Goal: Book appointment/travel/reservation

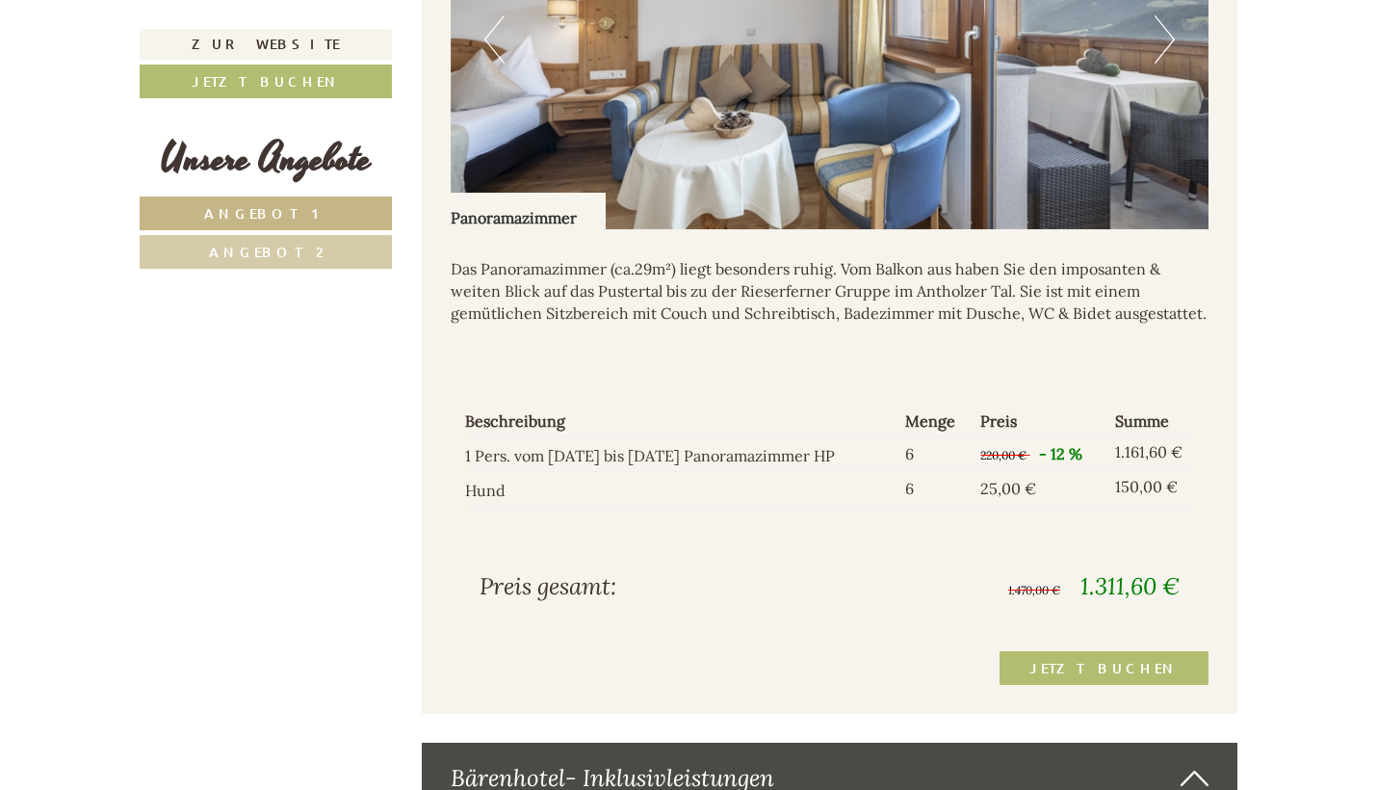
scroll to position [2700, 0]
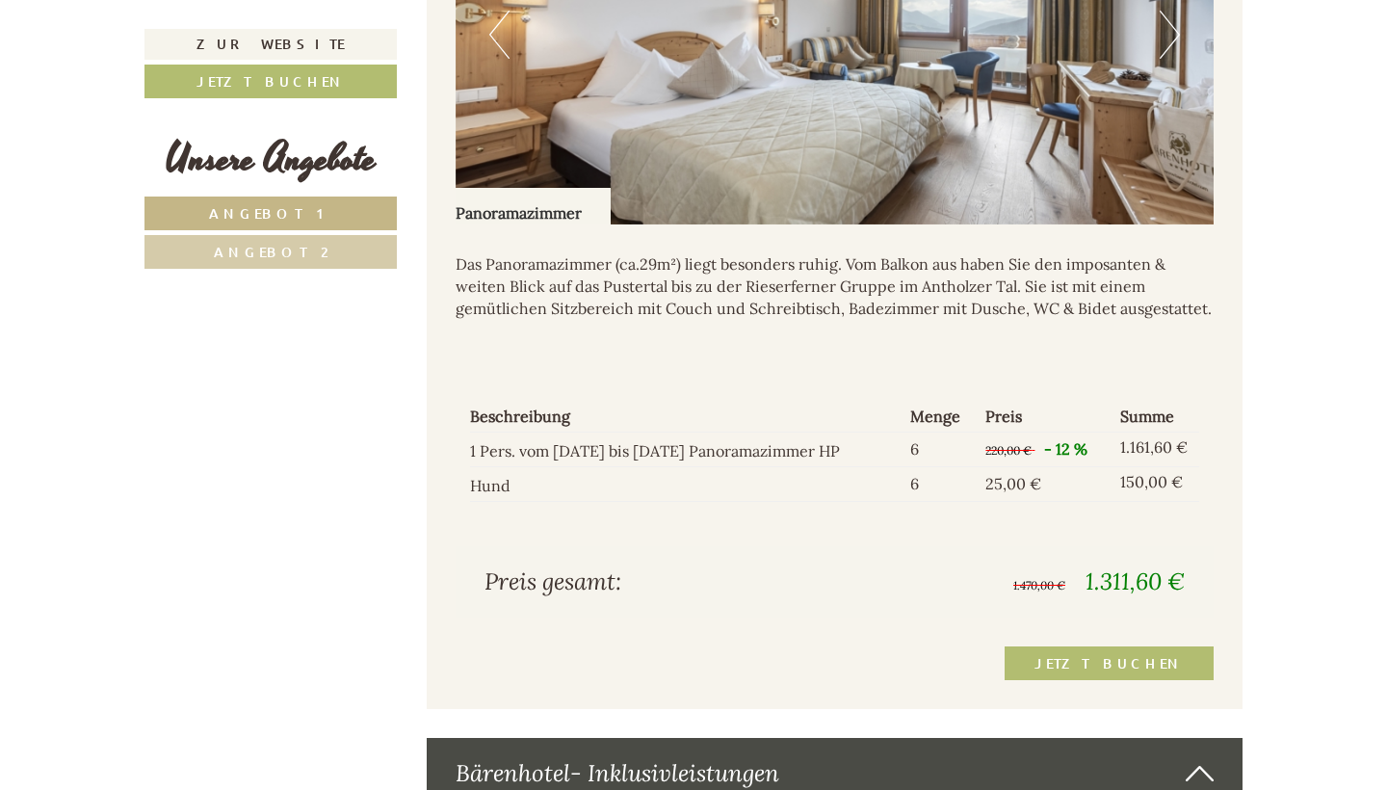
scroll to position [2716, 0]
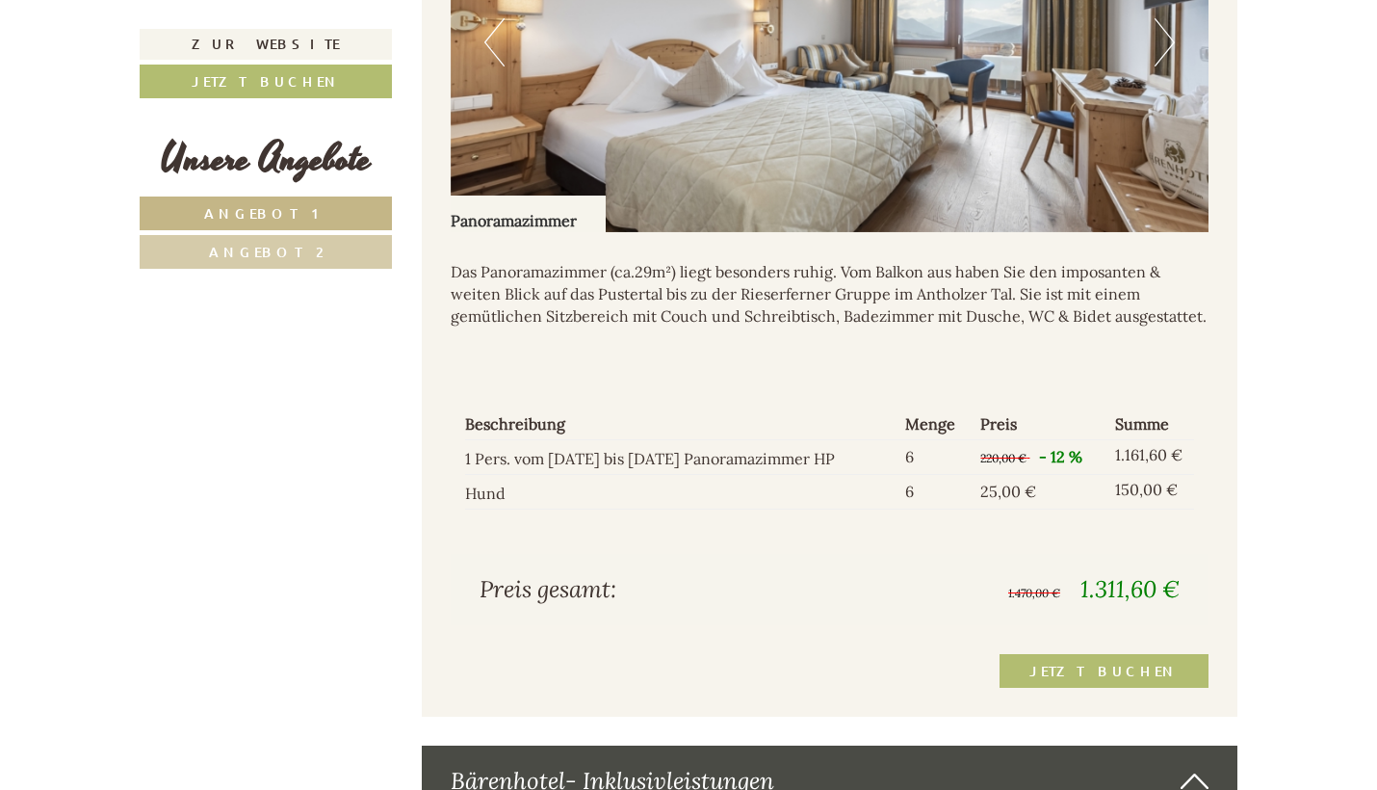
click at [1138, 654] on link "Jetzt buchen" at bounding box center [1104, 671] width 209 height 34
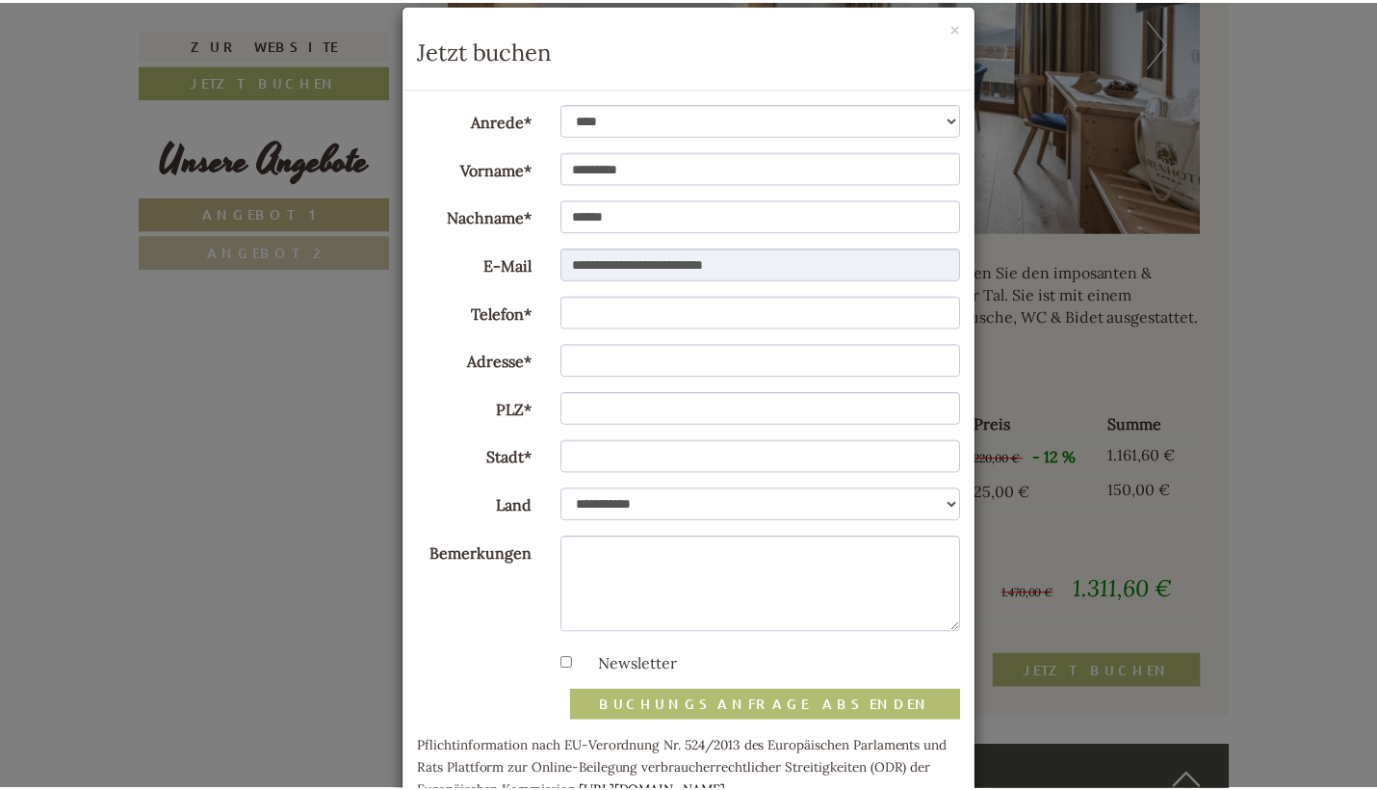
scroll to position [27, 0]
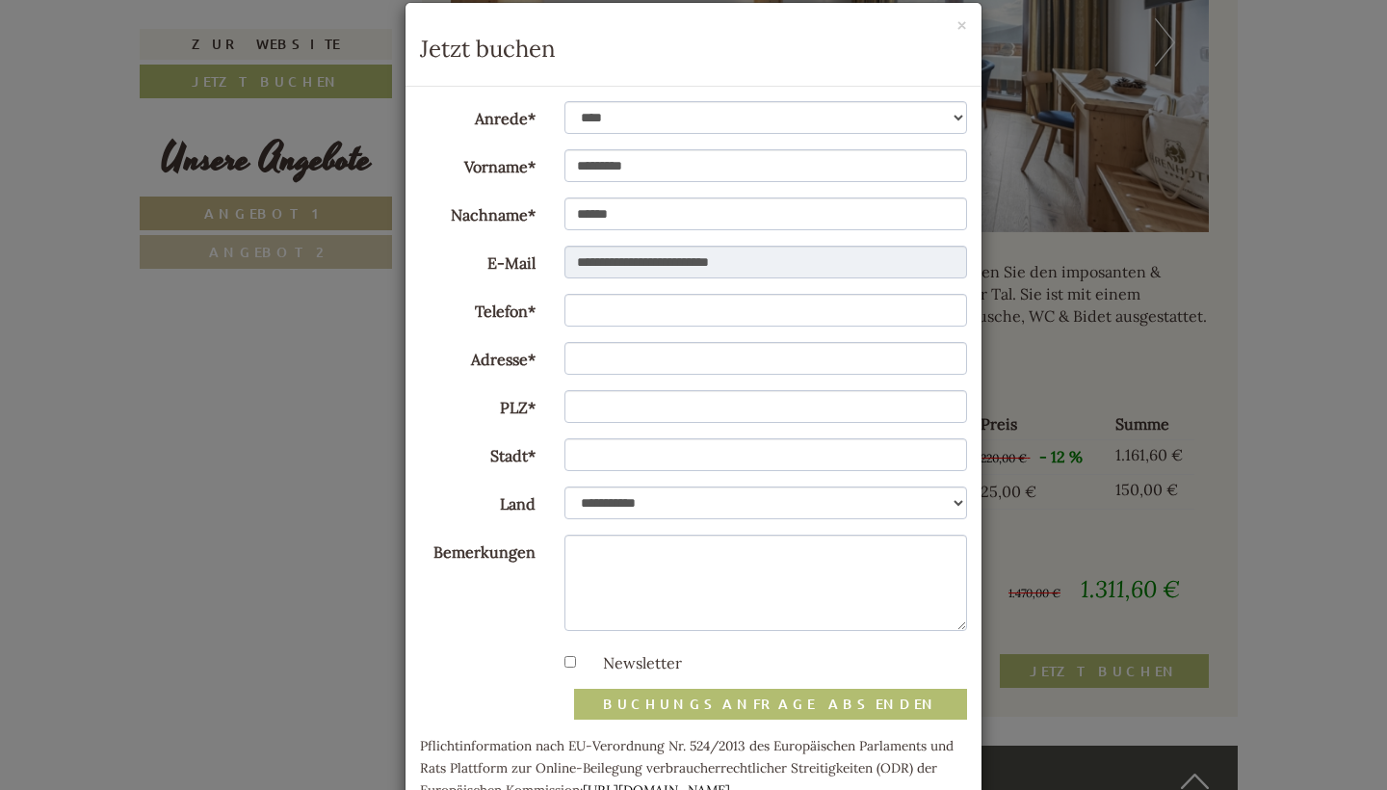
click at [187, 502] on div "**********" at bounding box center [693, 395] width 1387 height 790
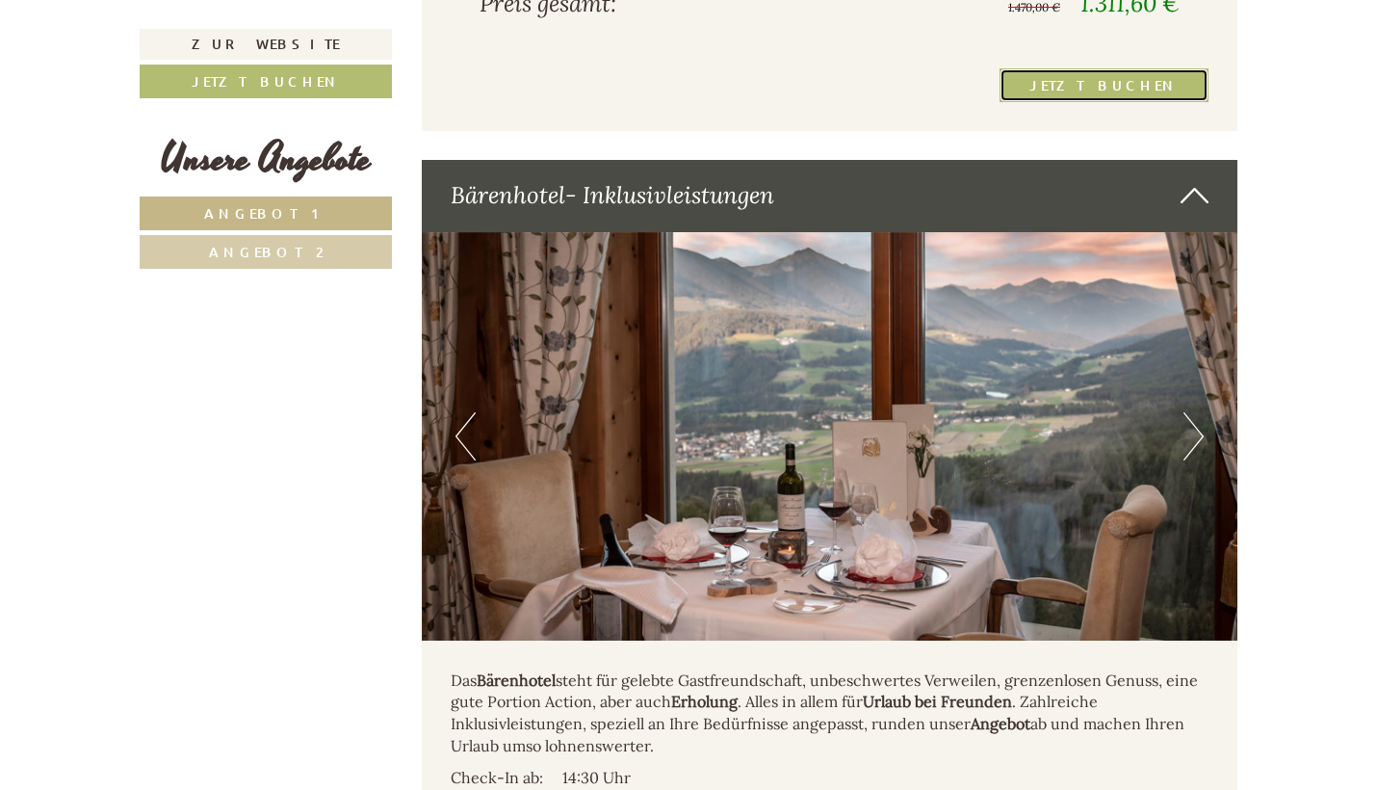
scroll to position [3304, 0]
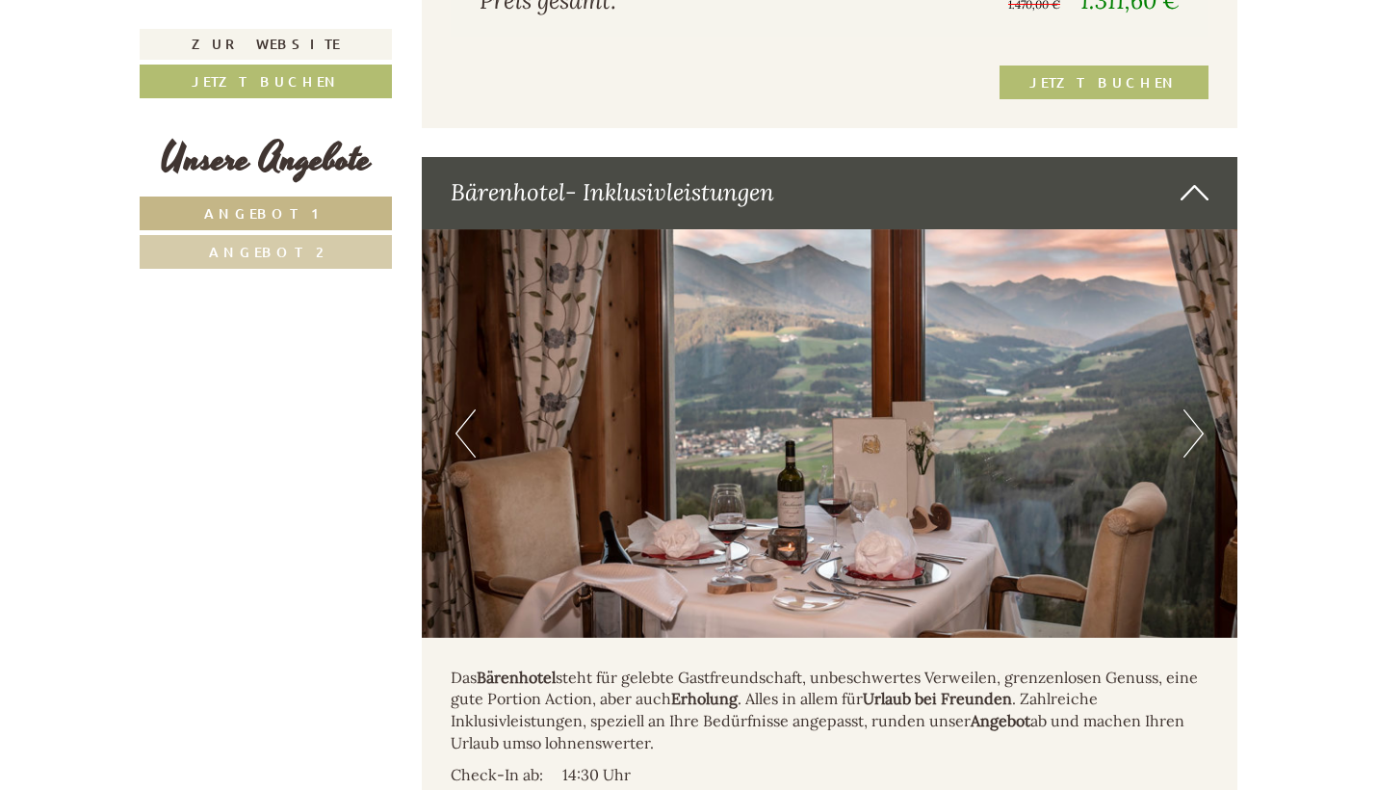
click at [1205, 364] on img at bounding box center [830, 433] width 817 height 408
click at [1199, 409] on button "Next" at bounding box center [1194, 433] width 20 height 48
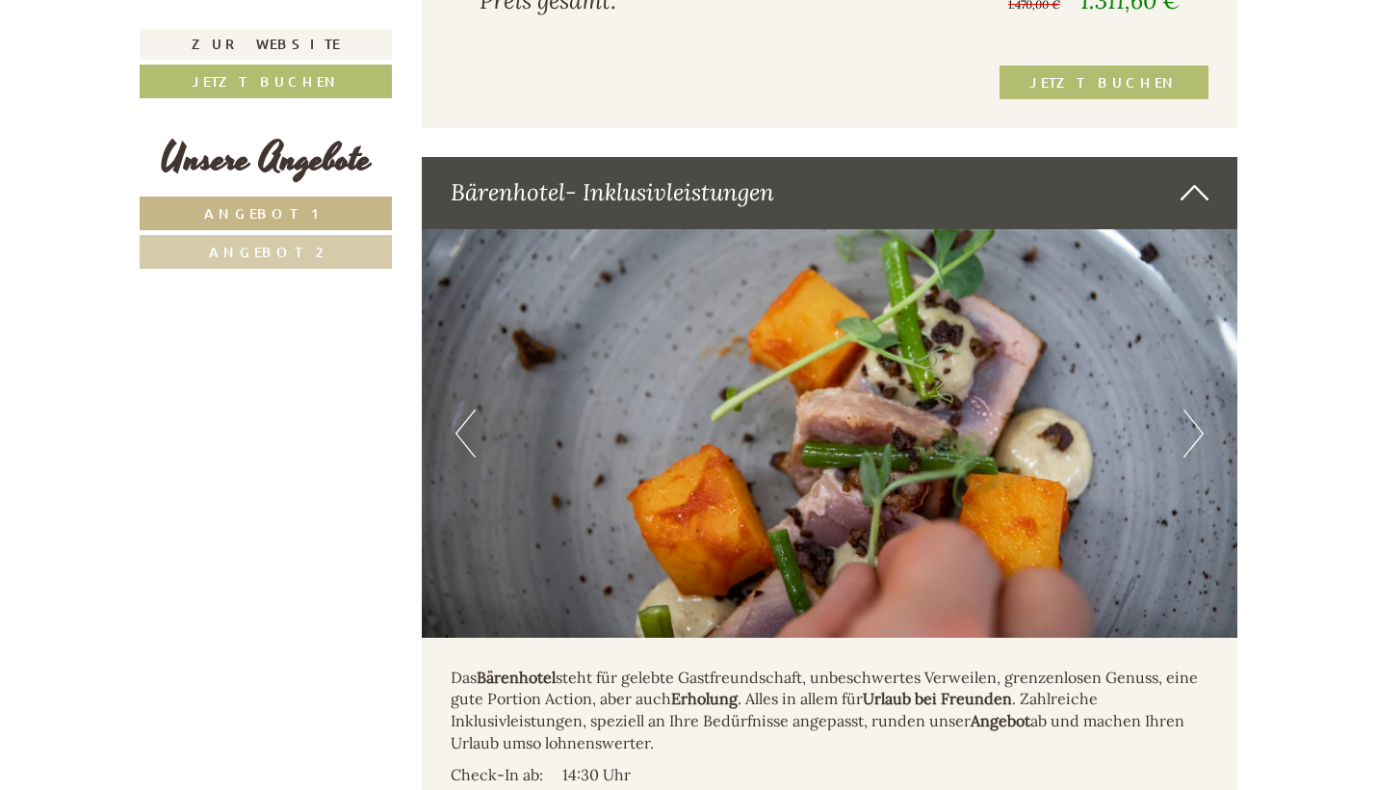
click at [1199, 409] on button "Next" at bounding box center [1194, 433] width 20 height 48
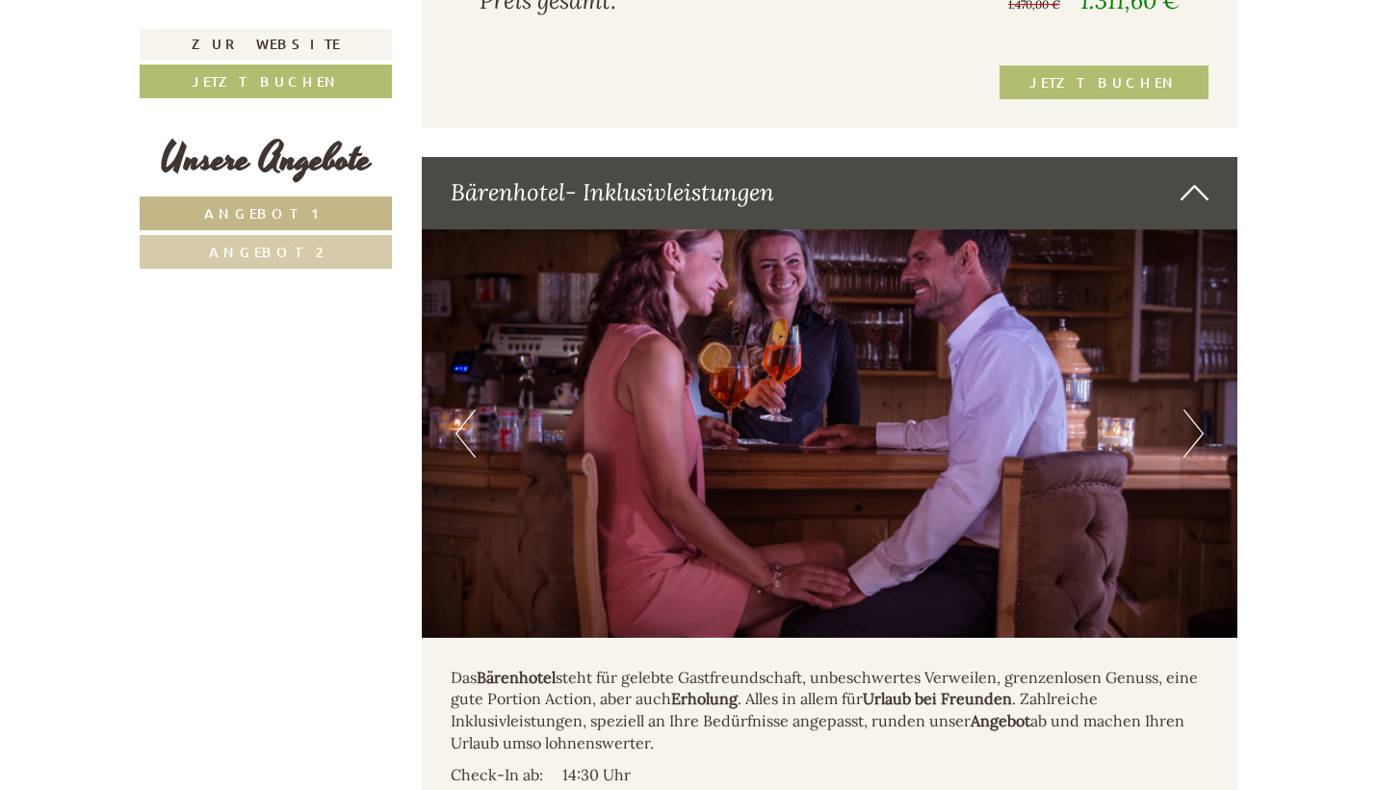
click at [1199, 409] on button "Next" at bounding box center [1194, 433] width 20 height 48
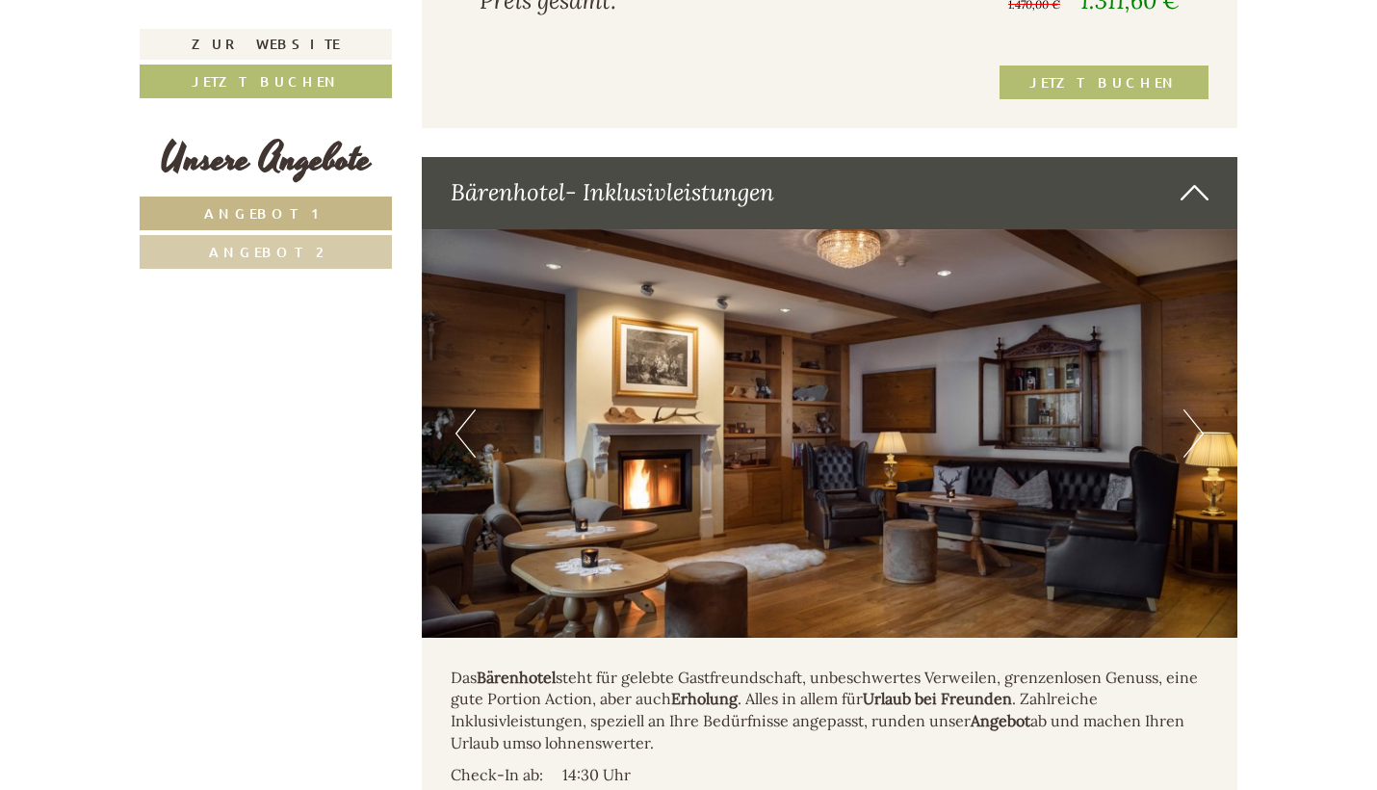
click at [1199, 409] on button "Next" at bounding box center [1194, 433] width 20 height 48
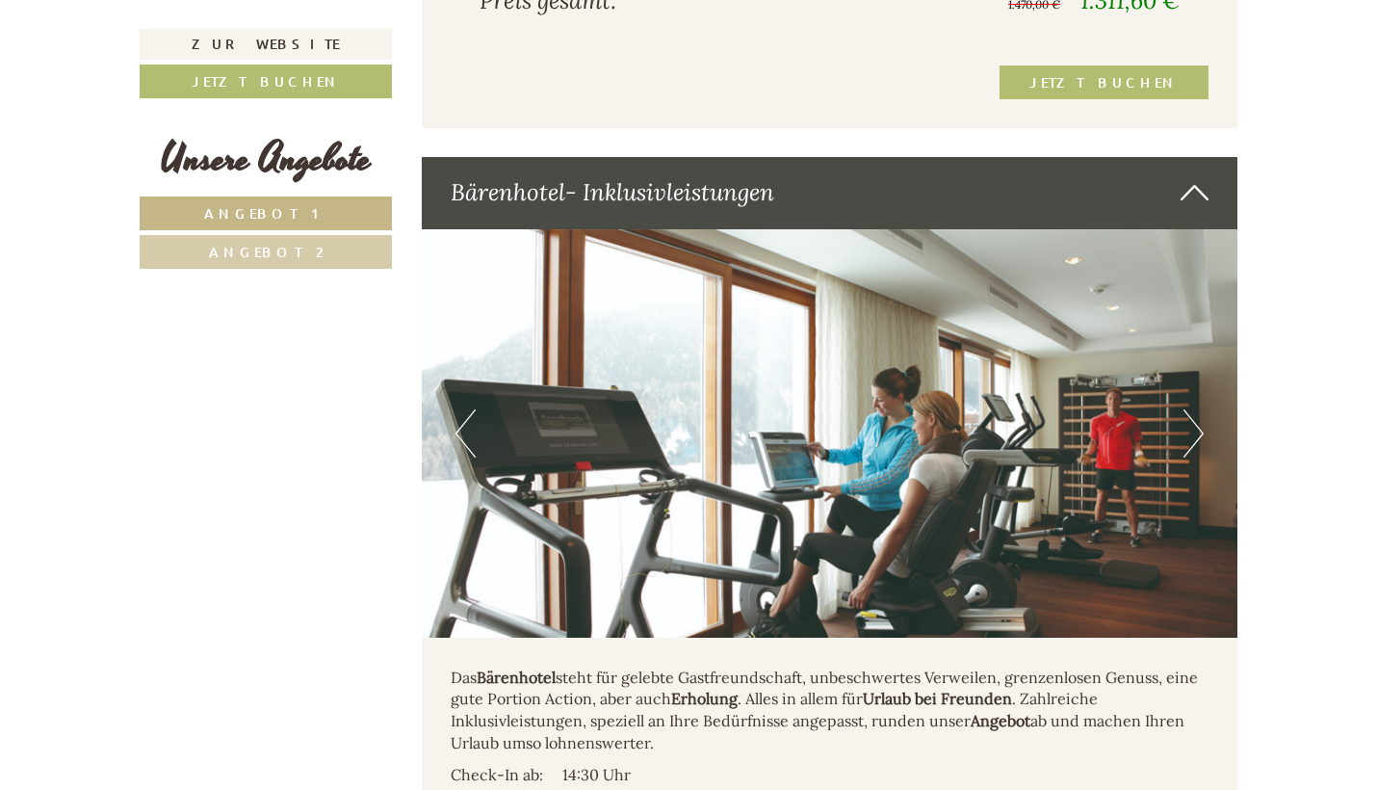
click at [1199, 409] on button "Next" at bounding box center [1194, 433] width 20 height 48
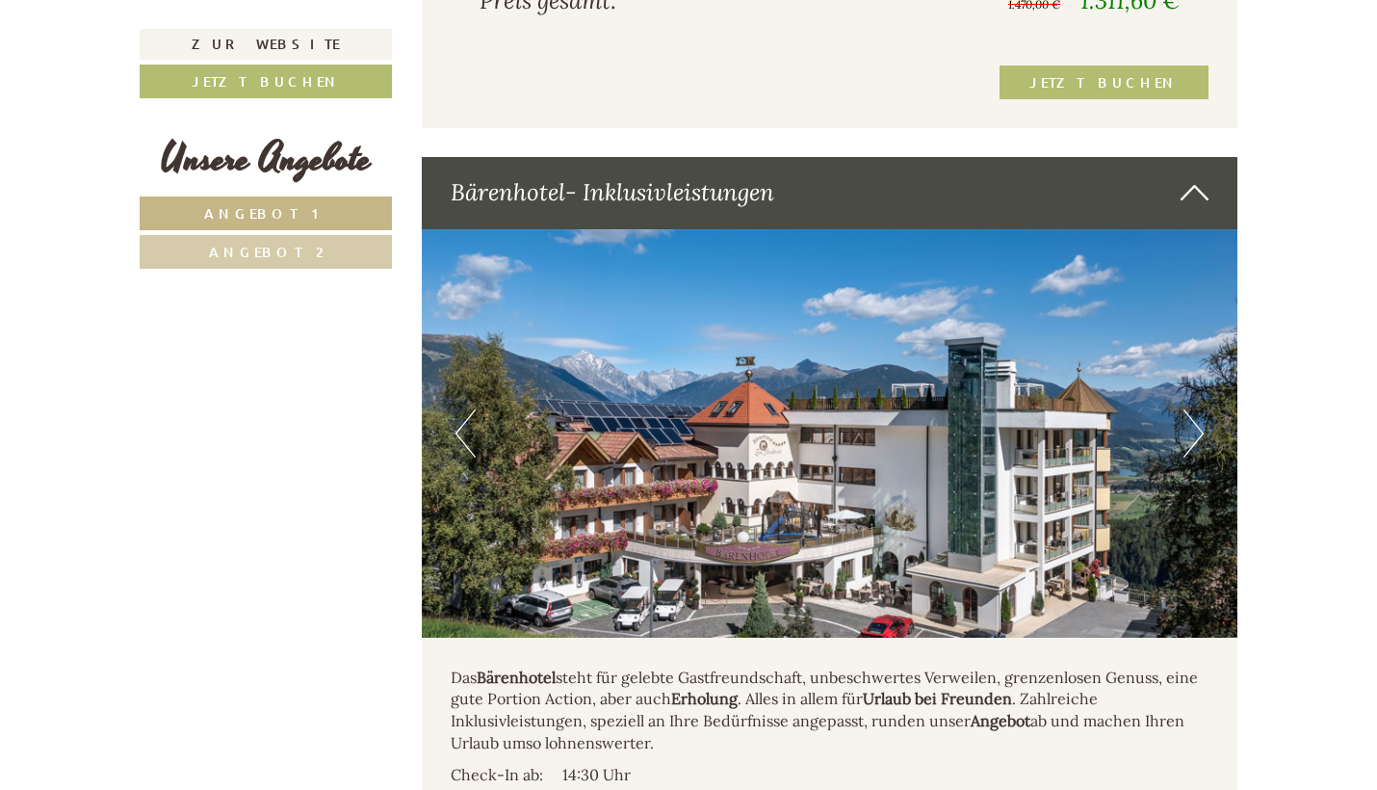
click at [1199, 409] on button "Next" at bounding box center [1194, 433] width 20 height 48
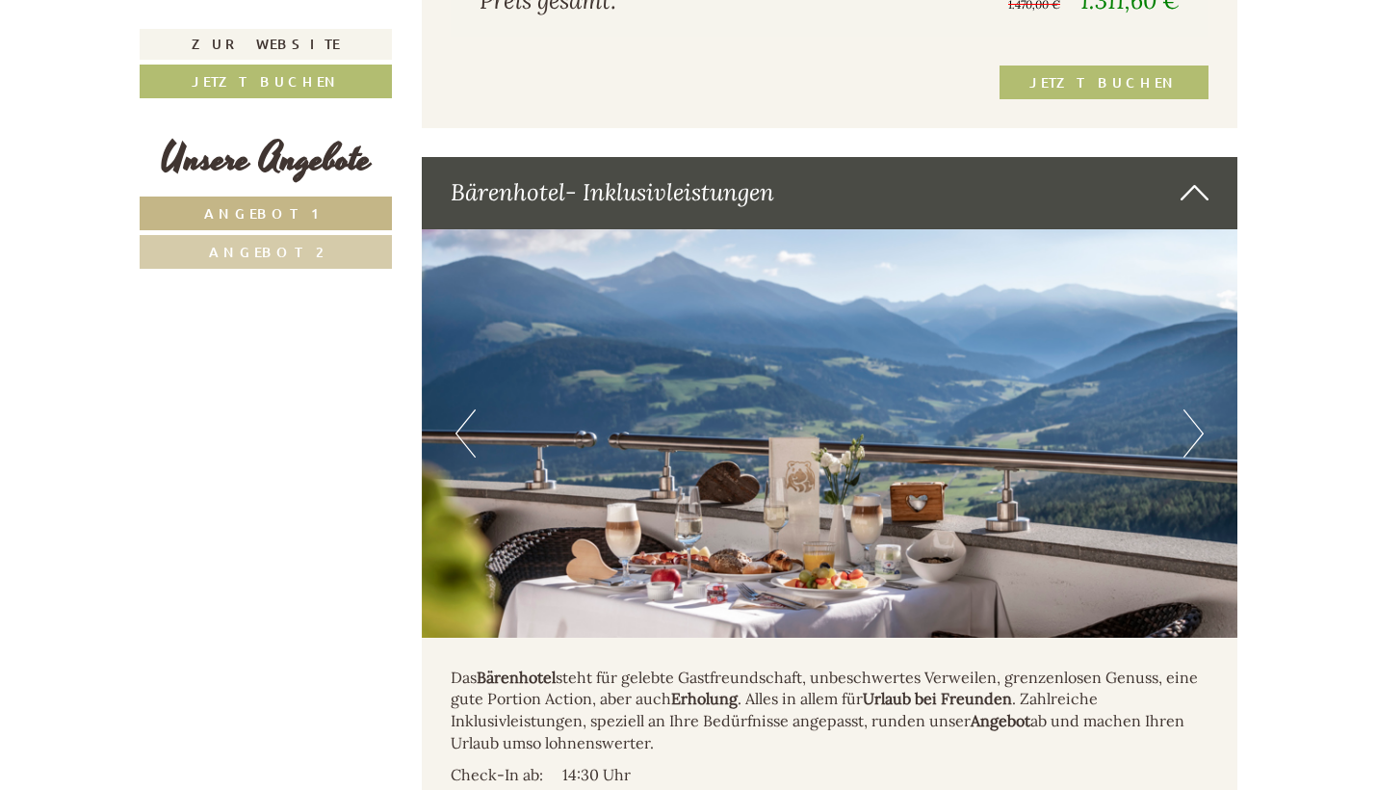
click at [1199, 409] on button "Next" at bounding box center [1194, 433] width 20 height 48
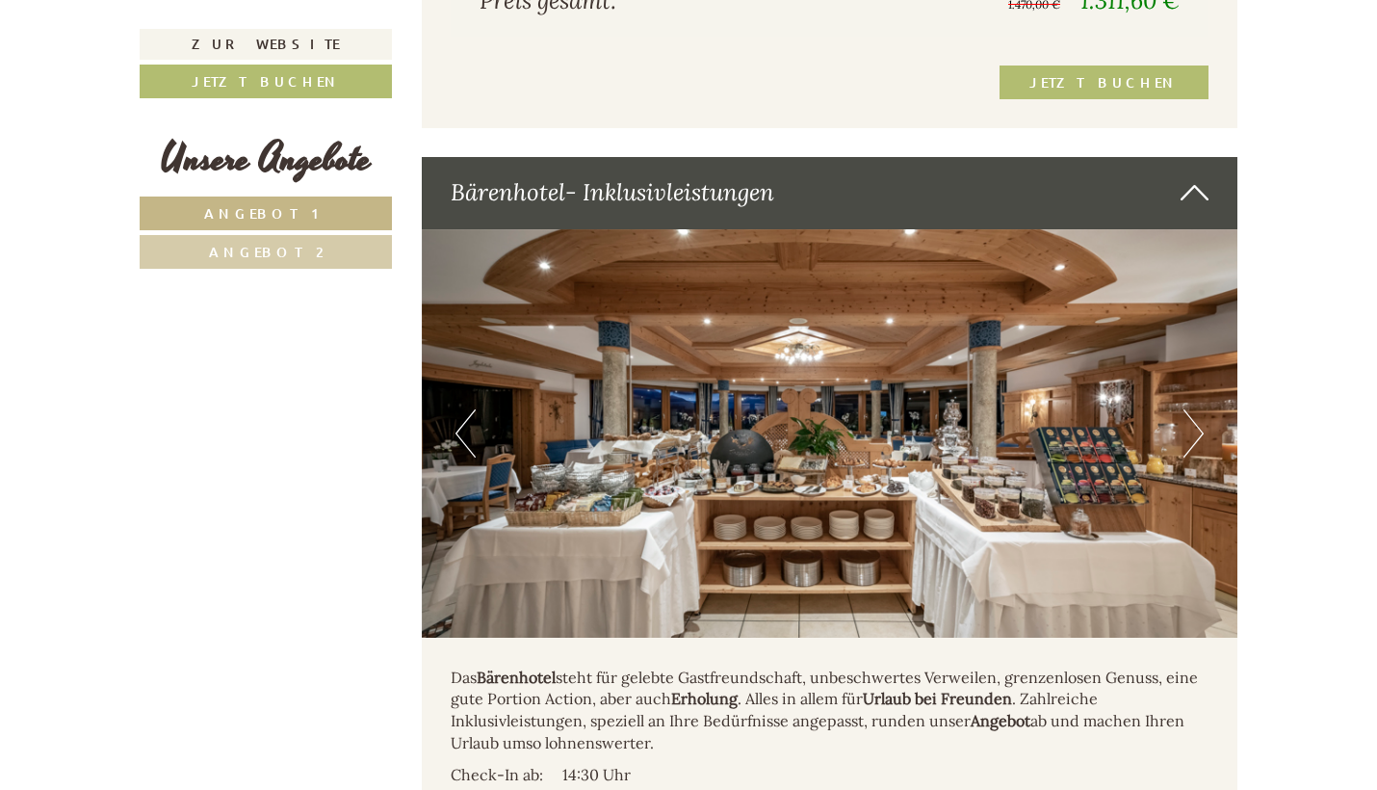
click at [1199, 409] on button "Next" at bounding box center [1194, 433] width 20 height 48
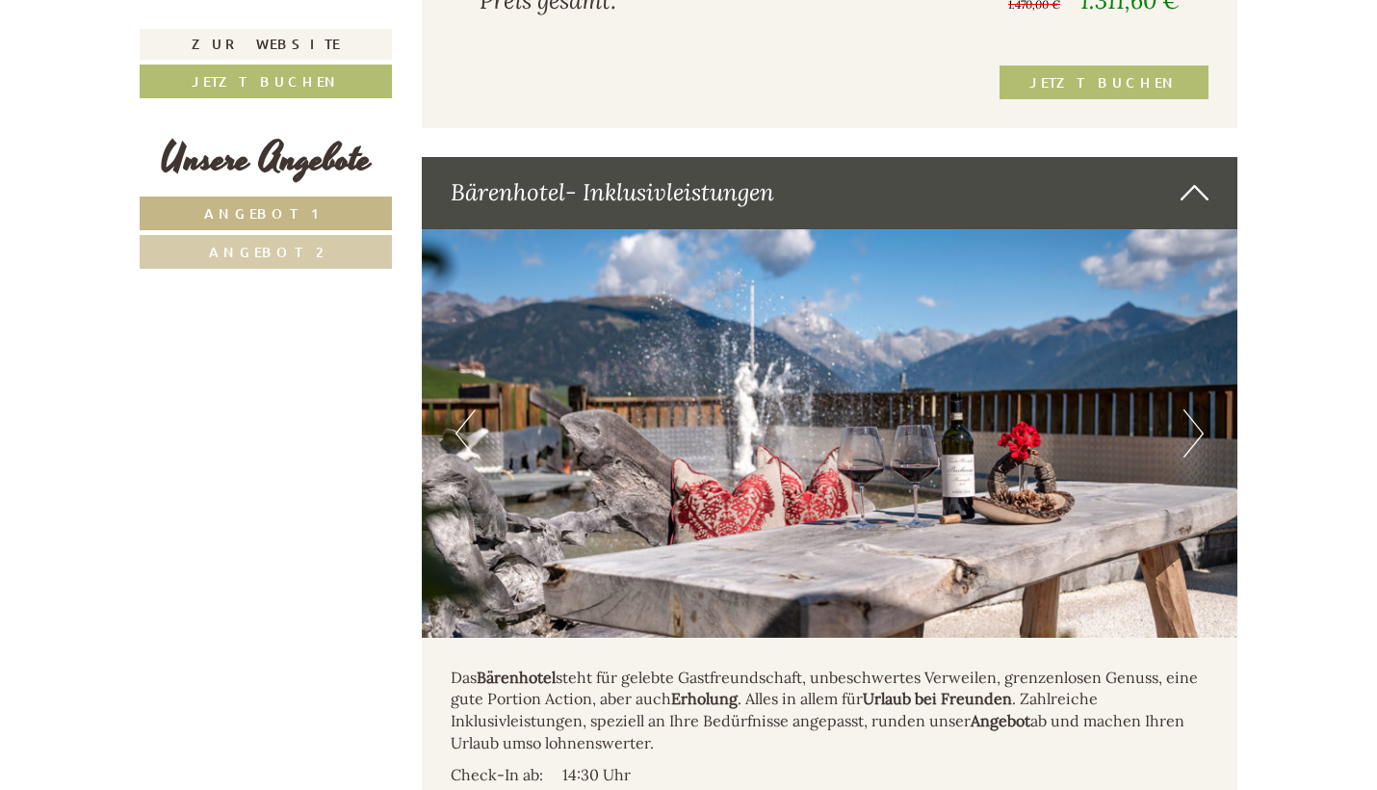
click at [1199, 409] on button "Next" at bounding box center [1194, 433] width 20 height 48
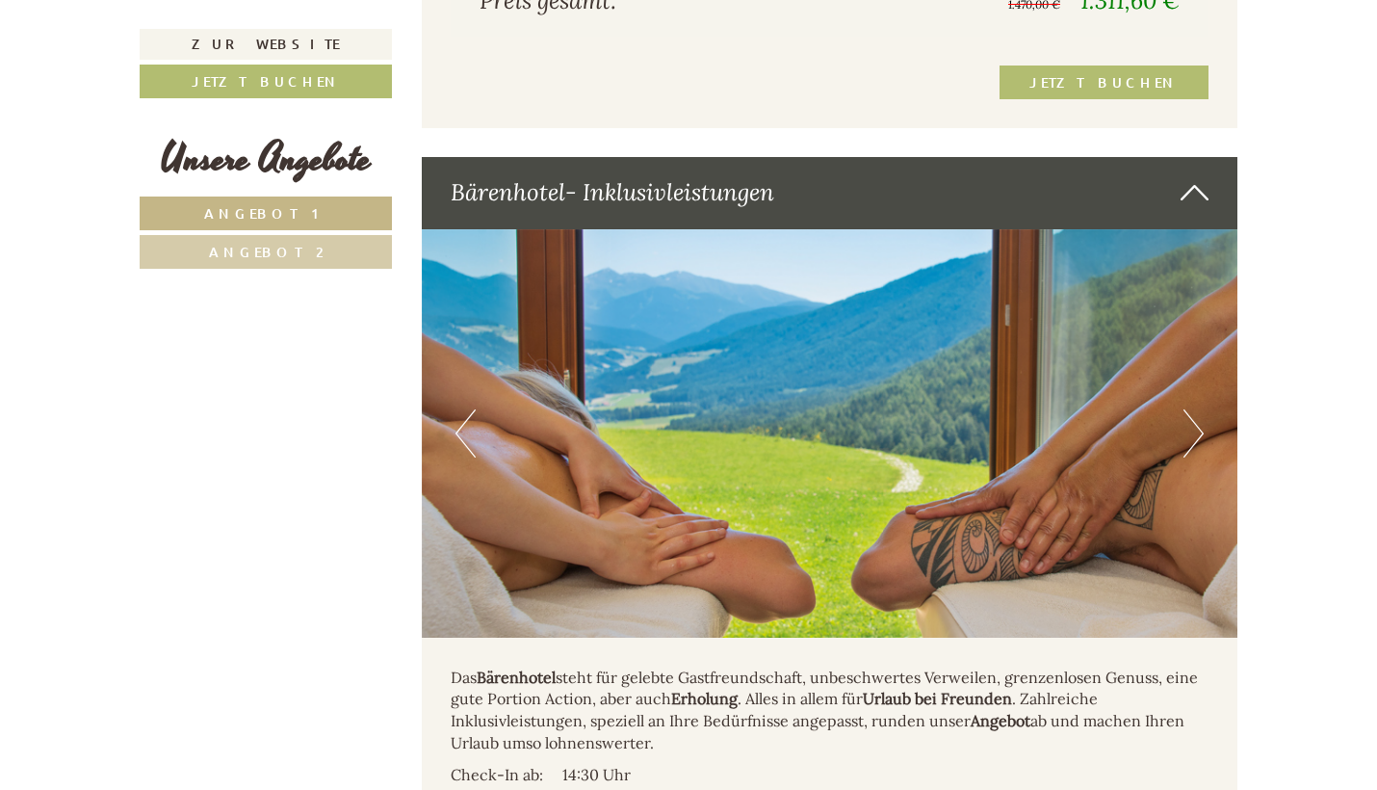
click at [1199, 409] on button "Next" at bounding box center [1194, 433] width 20 height 48
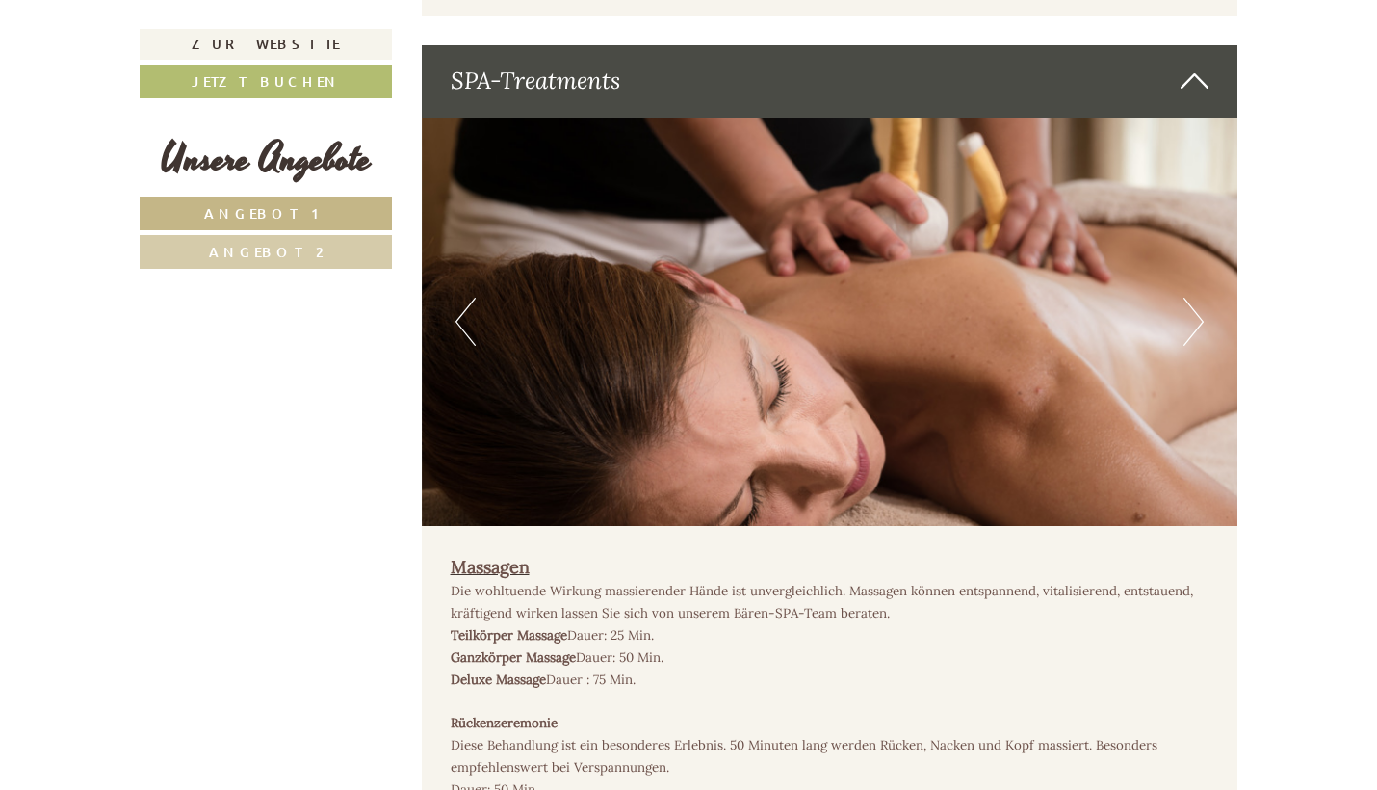
scroll to position [5272, 0]
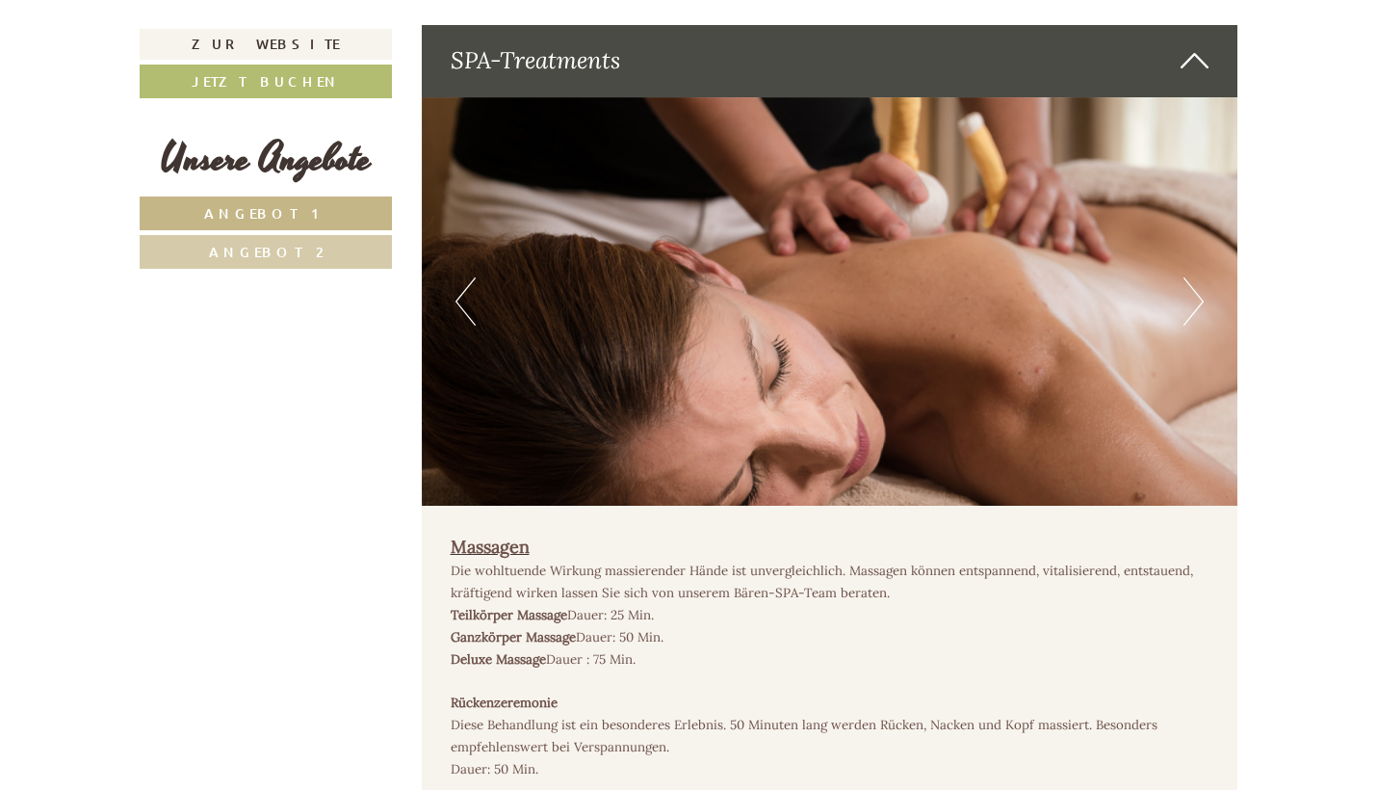
click at [1199, 277] on button "Next" at bounding box center [1194, 301] width 20 height 48
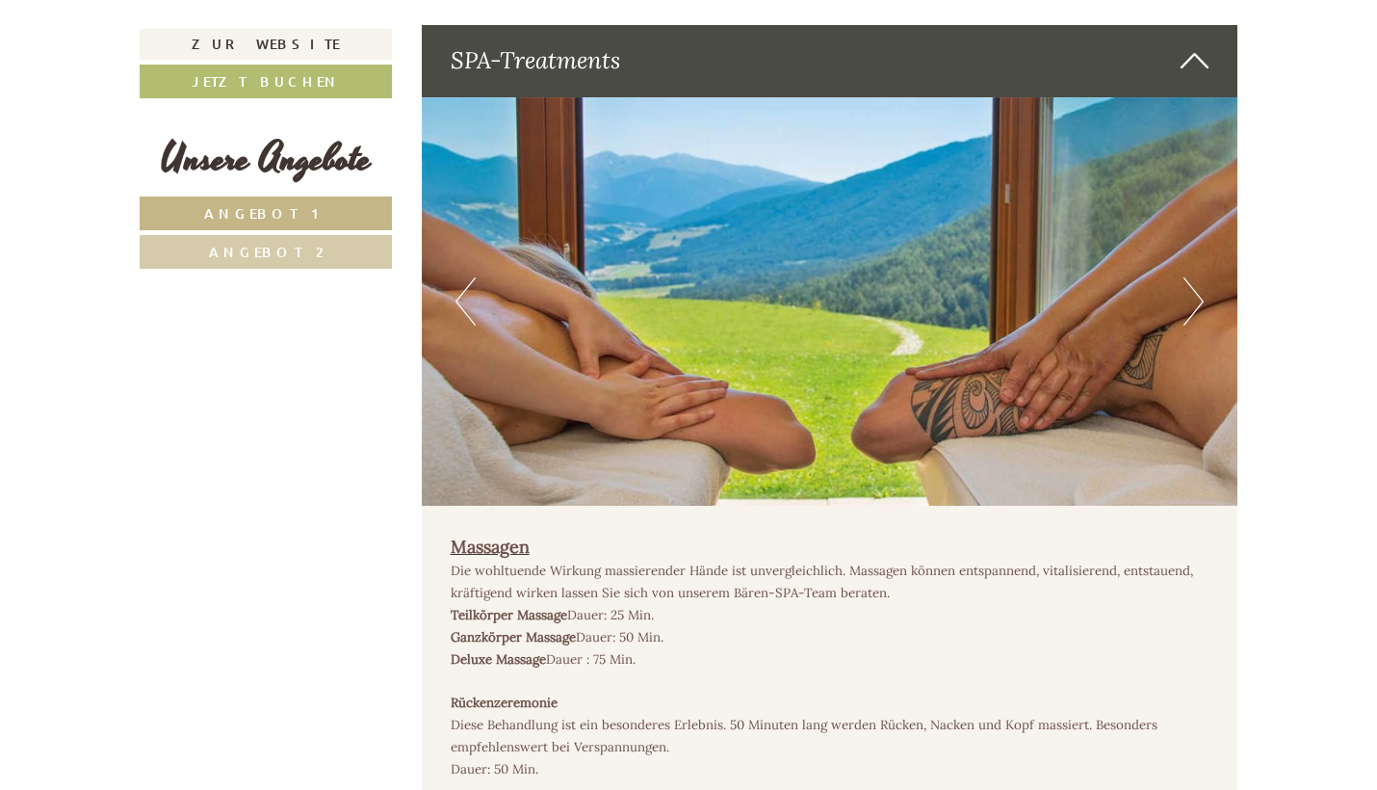
click at [1199, 277] on button "Next" at bounding box center [1194, 301] width 20 height 48
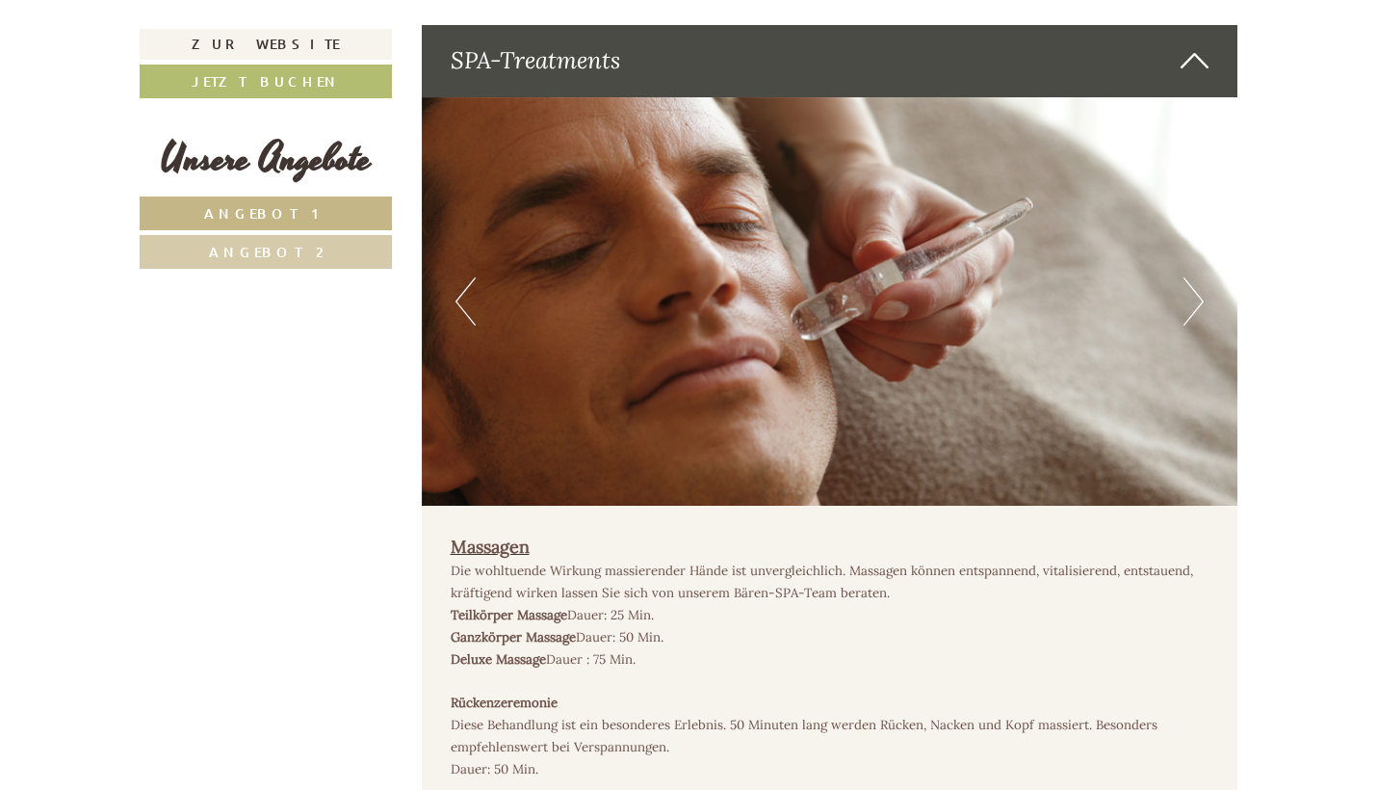
click at [1199, 277] on button "Next" at bounding box center [1194, 301] width 20 height 48
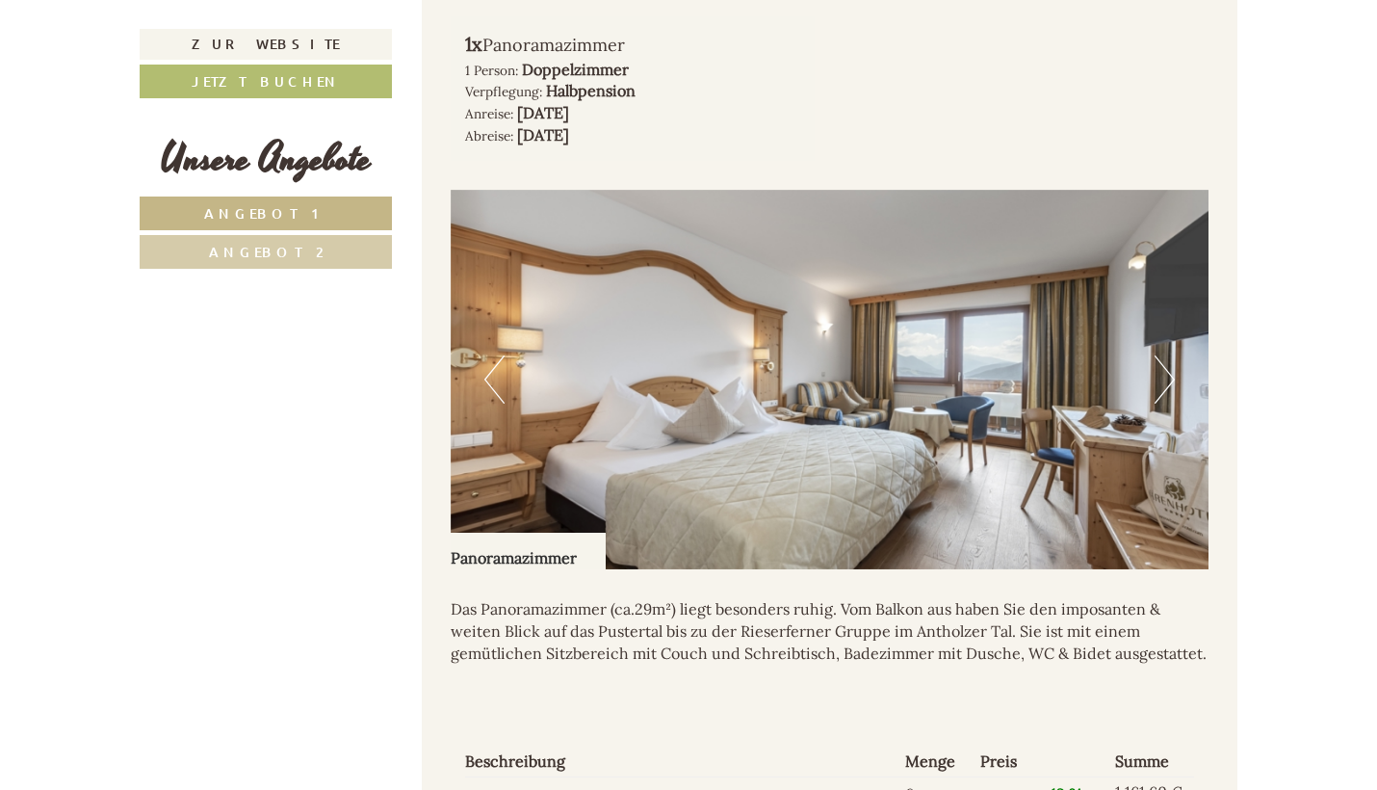
scroll to position [2394, 0]
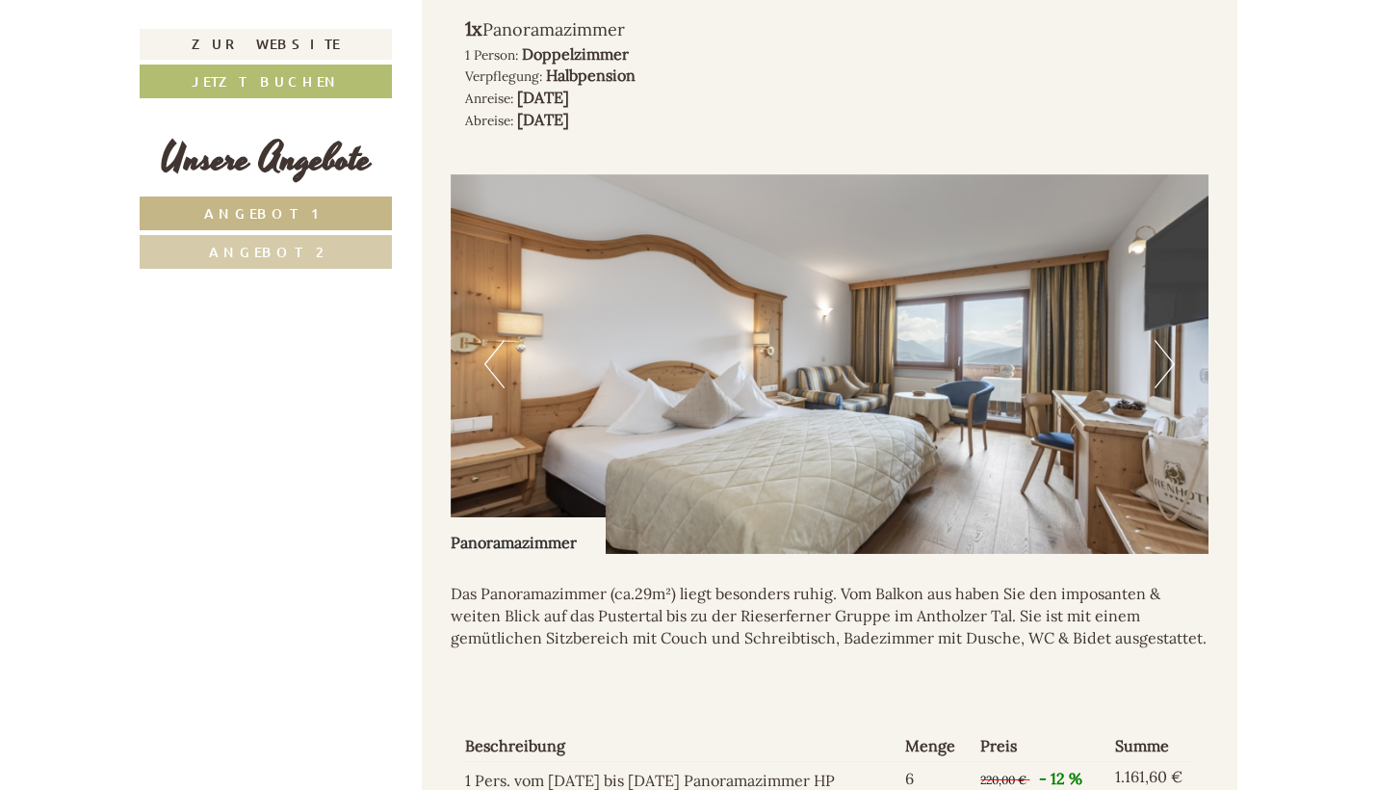
click at [1157, 340] on button "Next" at bounding box center [1165, 364] width 20 height 48
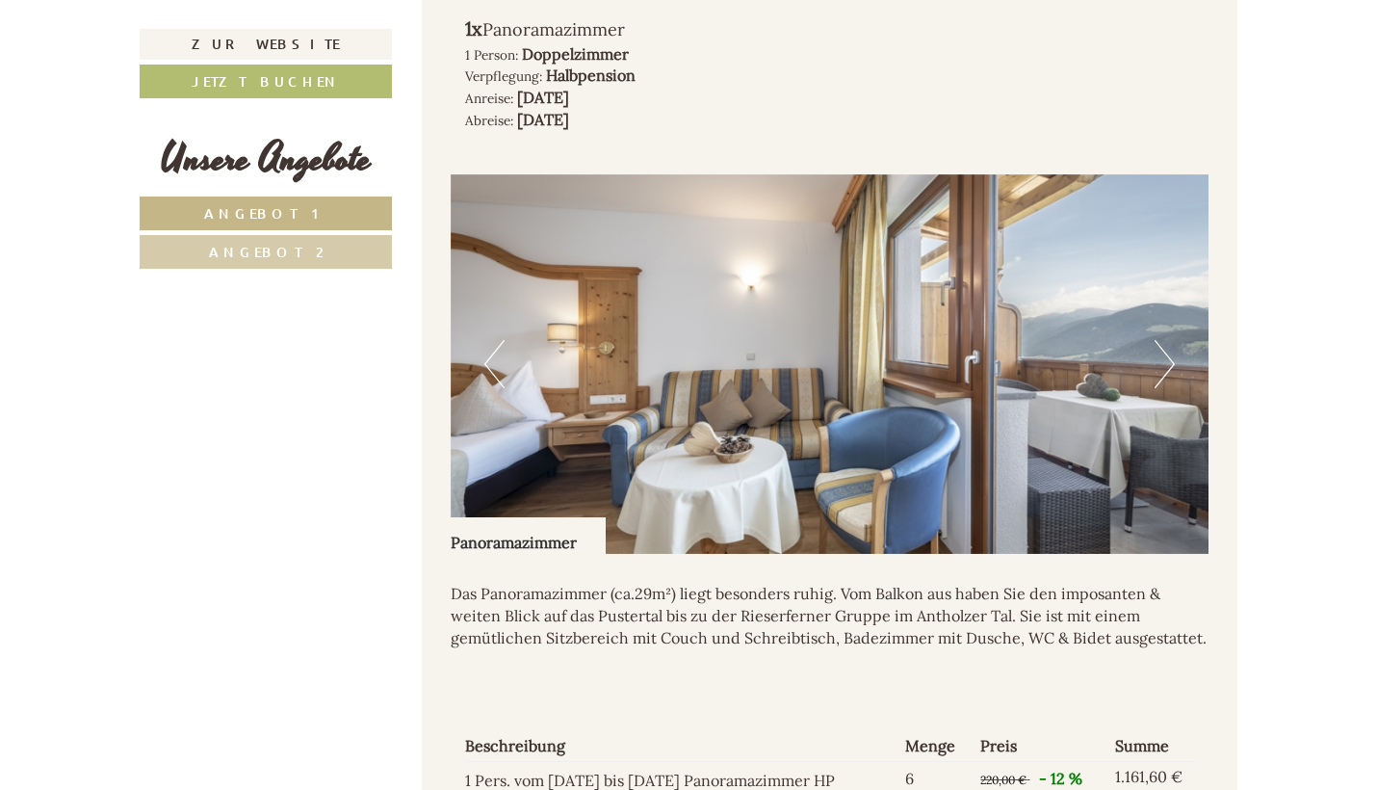
click at [1158, 340] on button "Next" at bounding box center [1165, 364] width 20 height 48
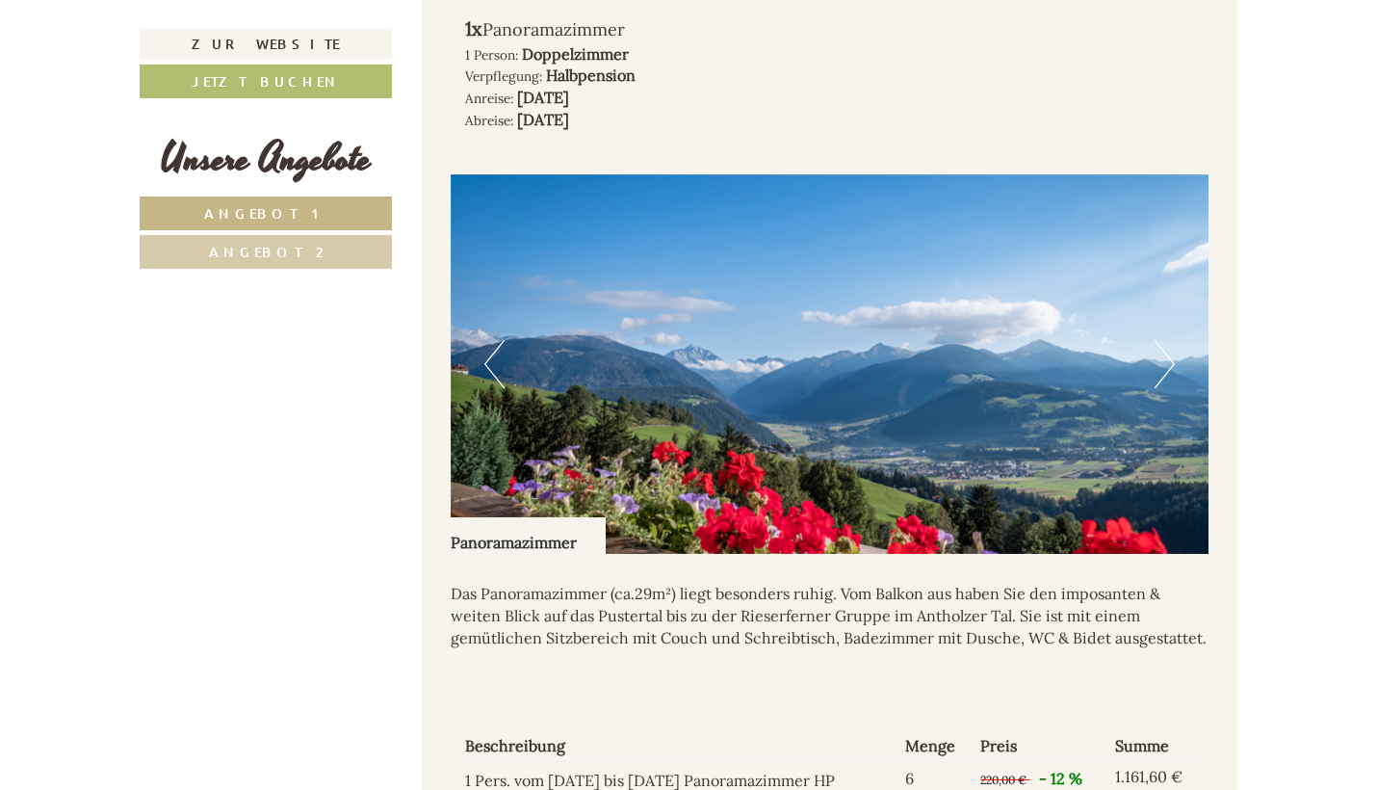
click at [1158, 340] on button "Next" at bounding box center [1165, 364] width 20 height 48
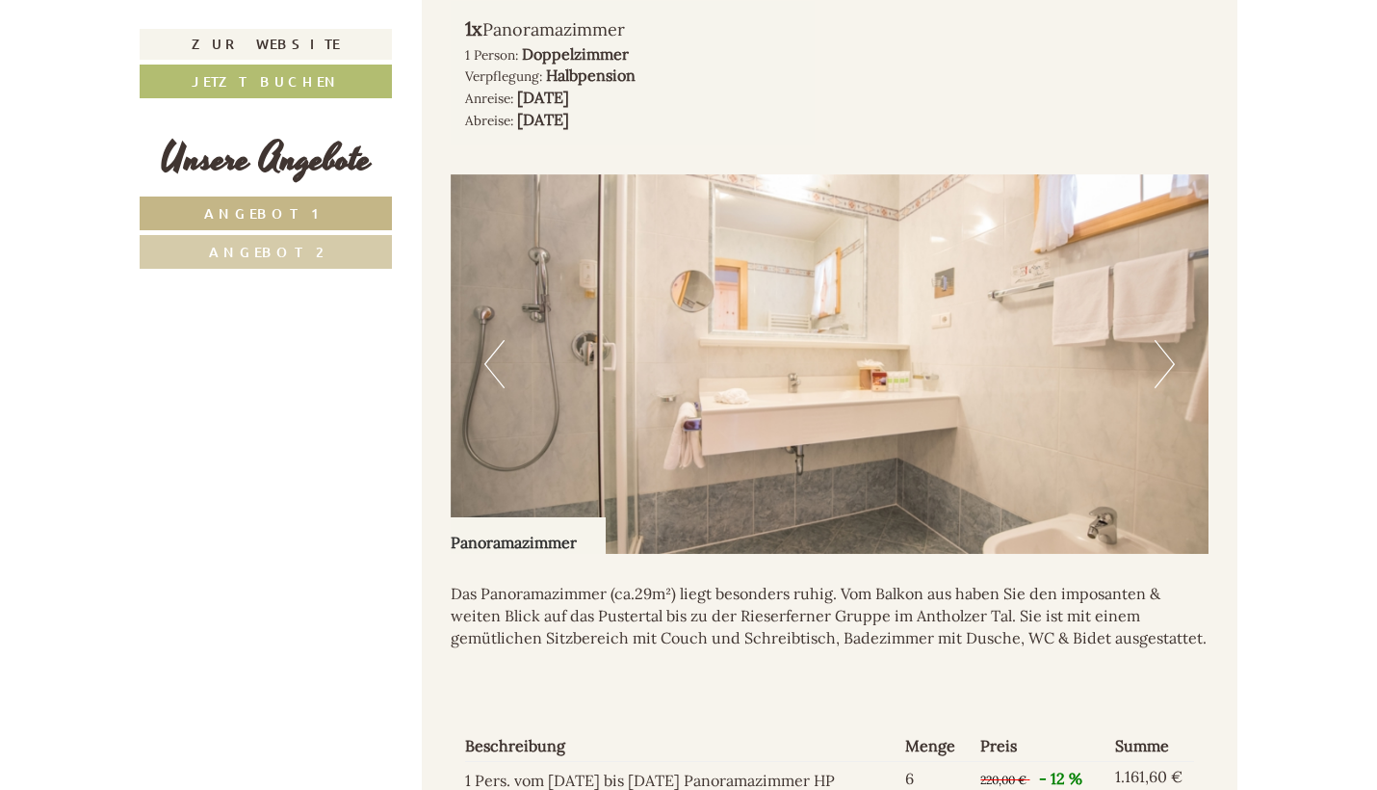
click at [1158, 340] on button "Next" at bounding box center [1165, 364] width 20 height 48
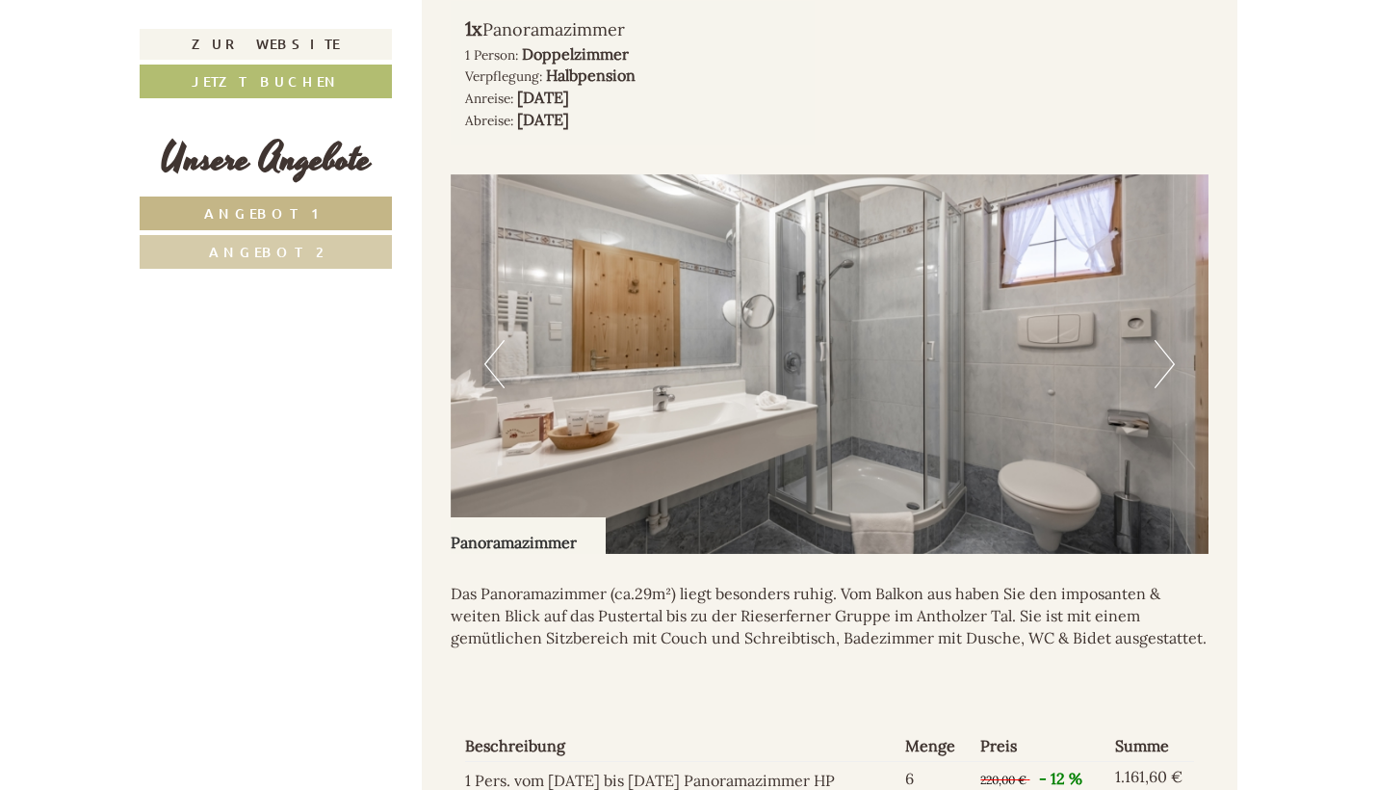
click at [1158, 340] on button "Next" at bounding box center [1165, 364] width 20 height 48
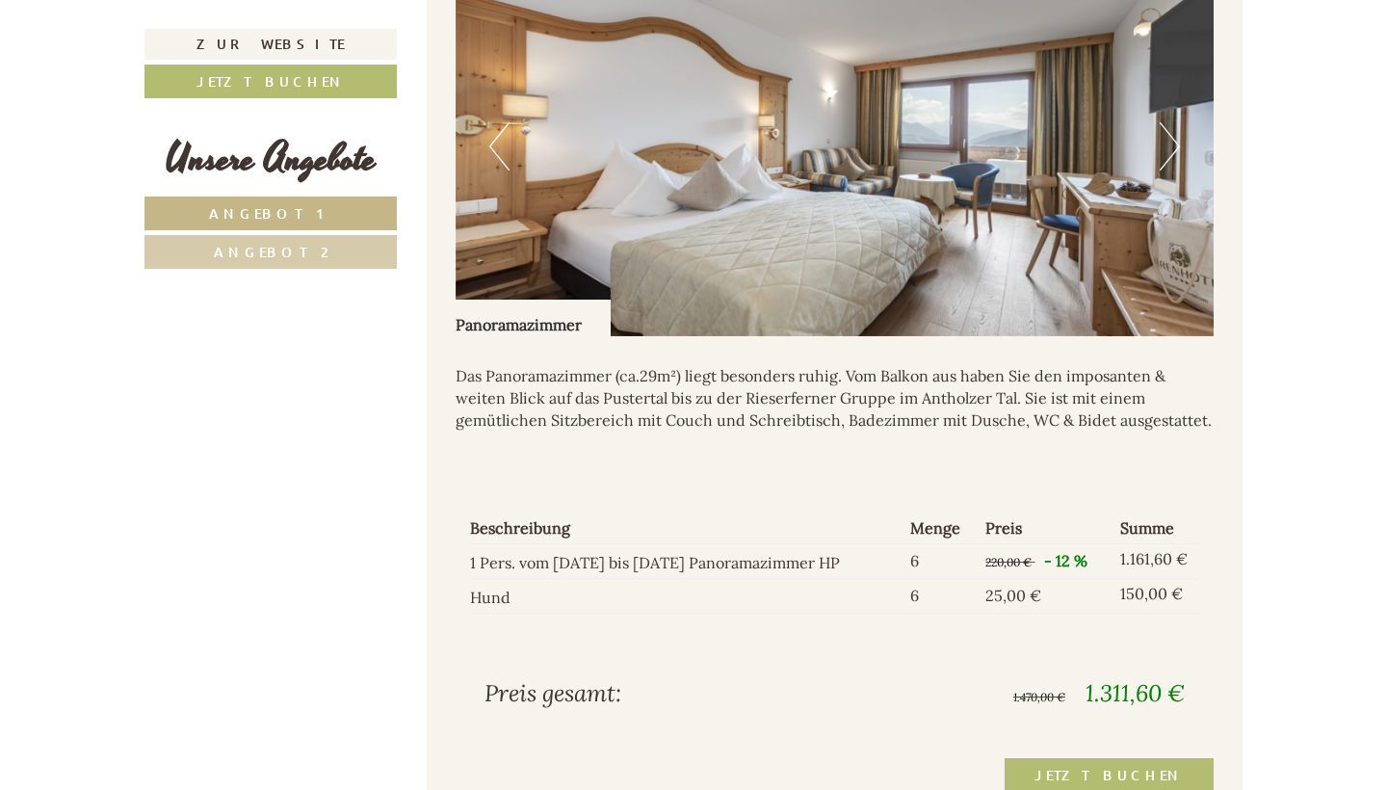
scroll to position [2631, 0]
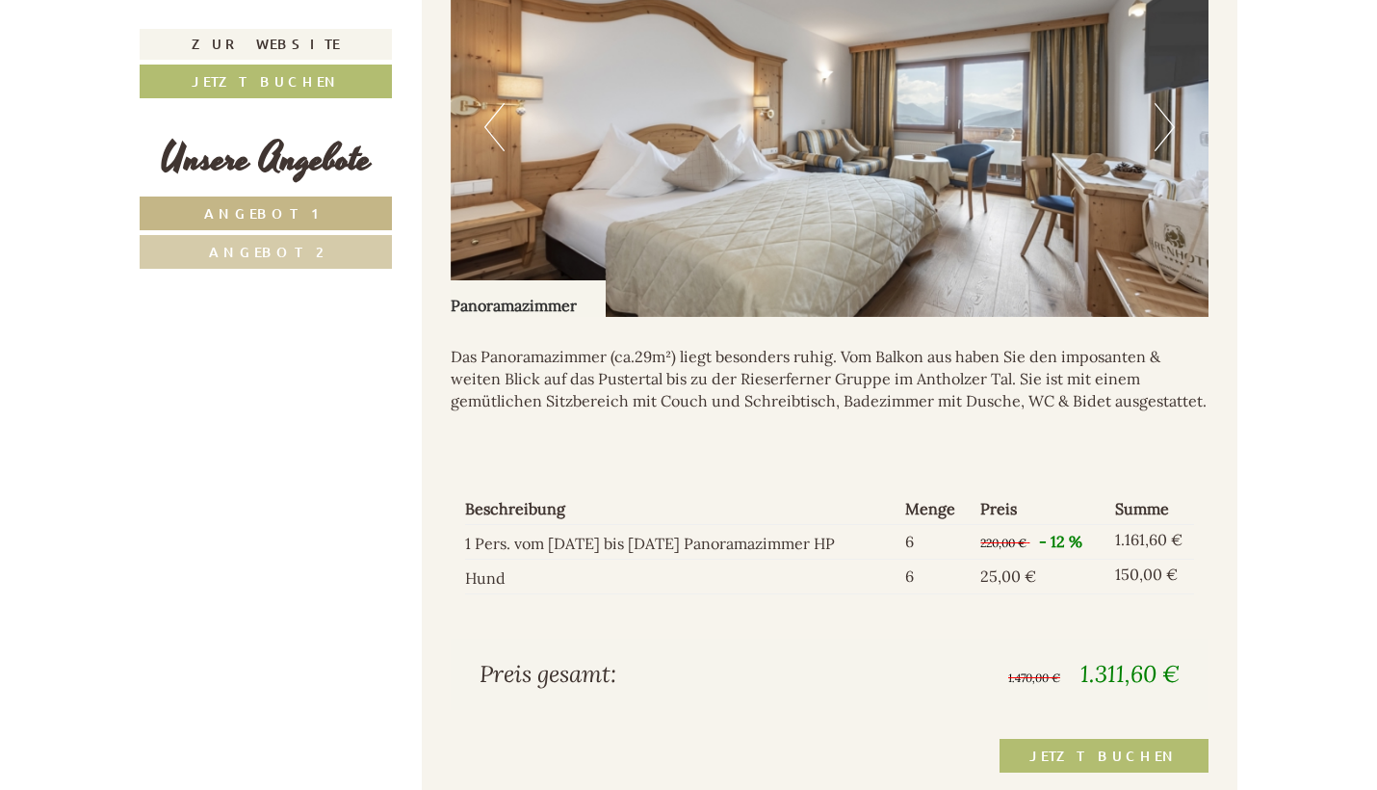
click at [1111, 739] on link "Jetzt buchen" at bounding box center [1104, 756] width 209 height 34
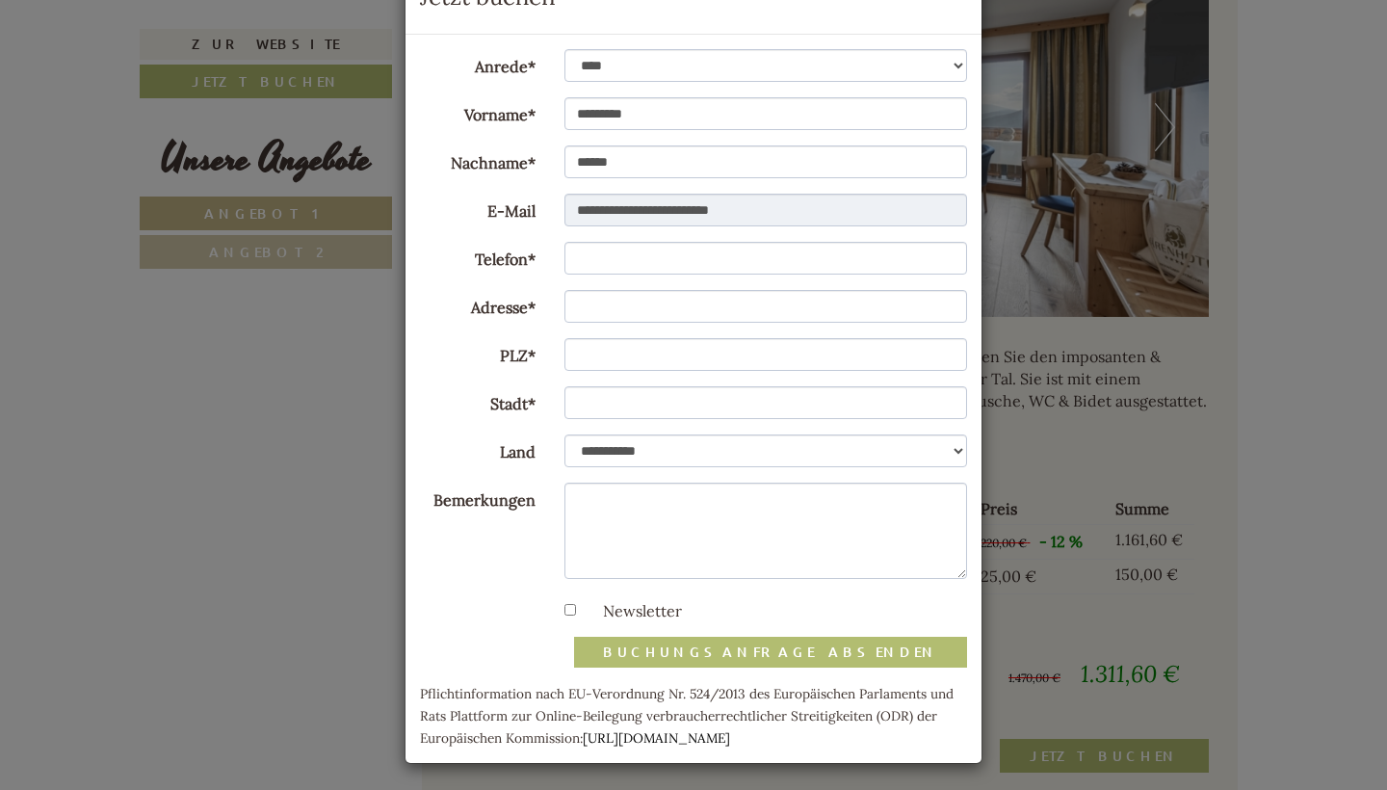
scroll to position [77, 0]
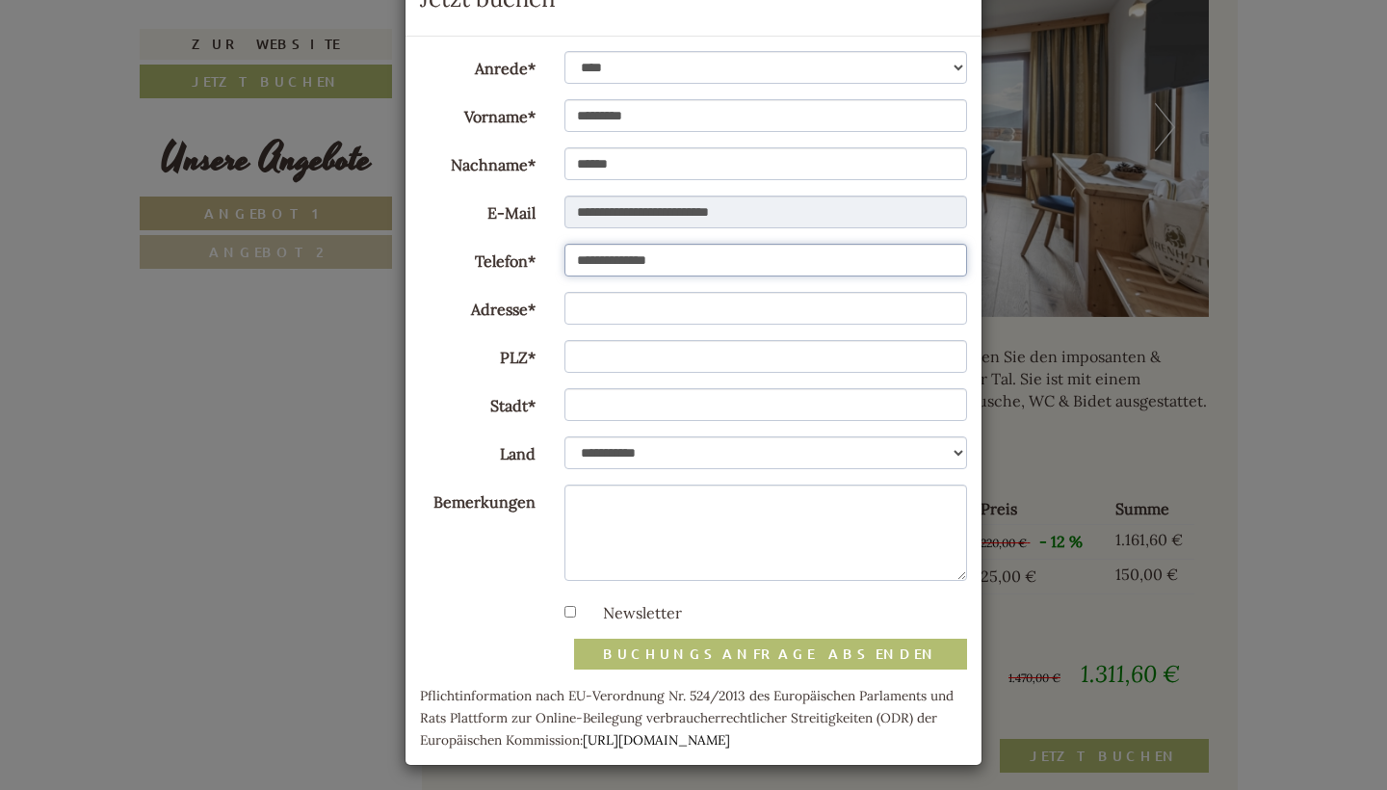
type input "**********"
type input "******"
type input "****"
type input "******"
select select "*"
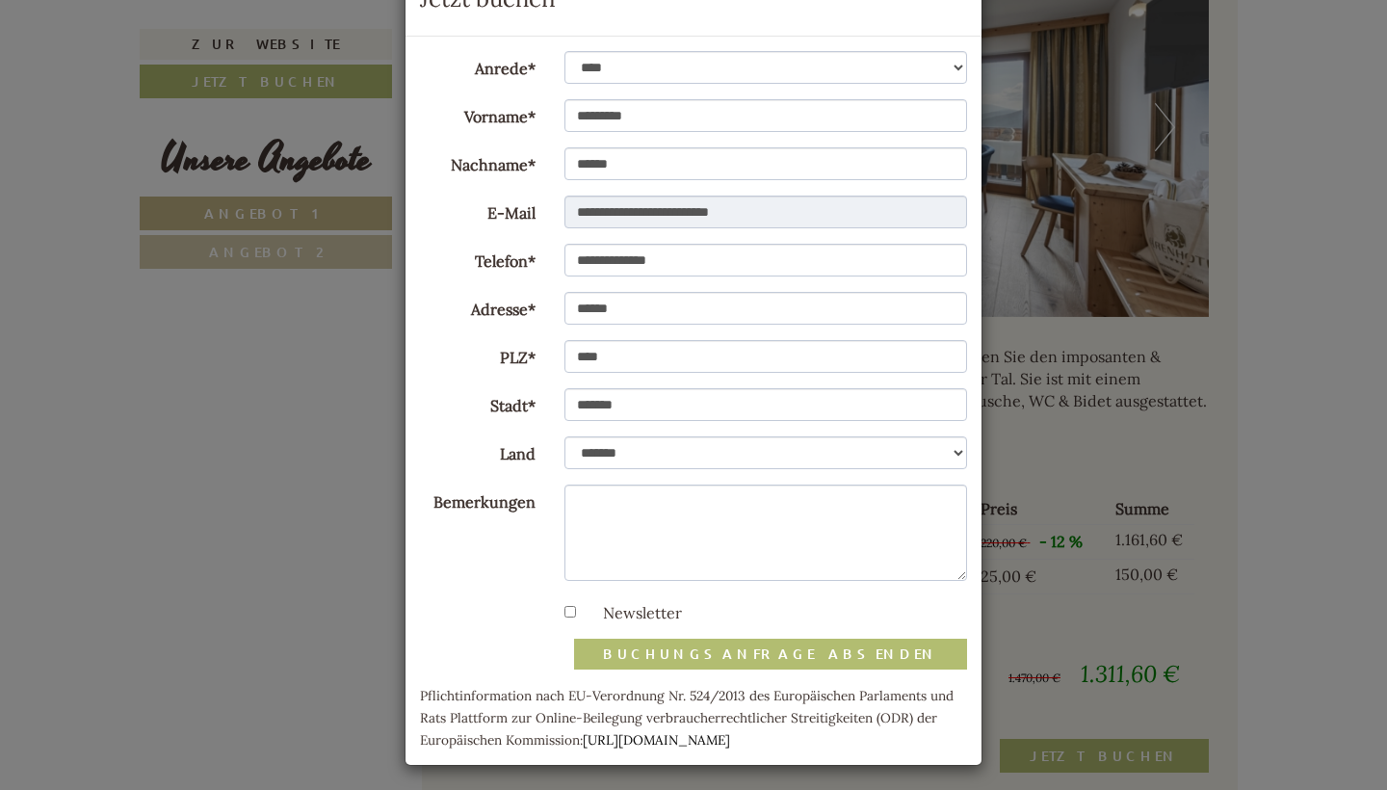
click at [331, 492] on div "**********" at bounding box center [693, 395] width 1387 height 790
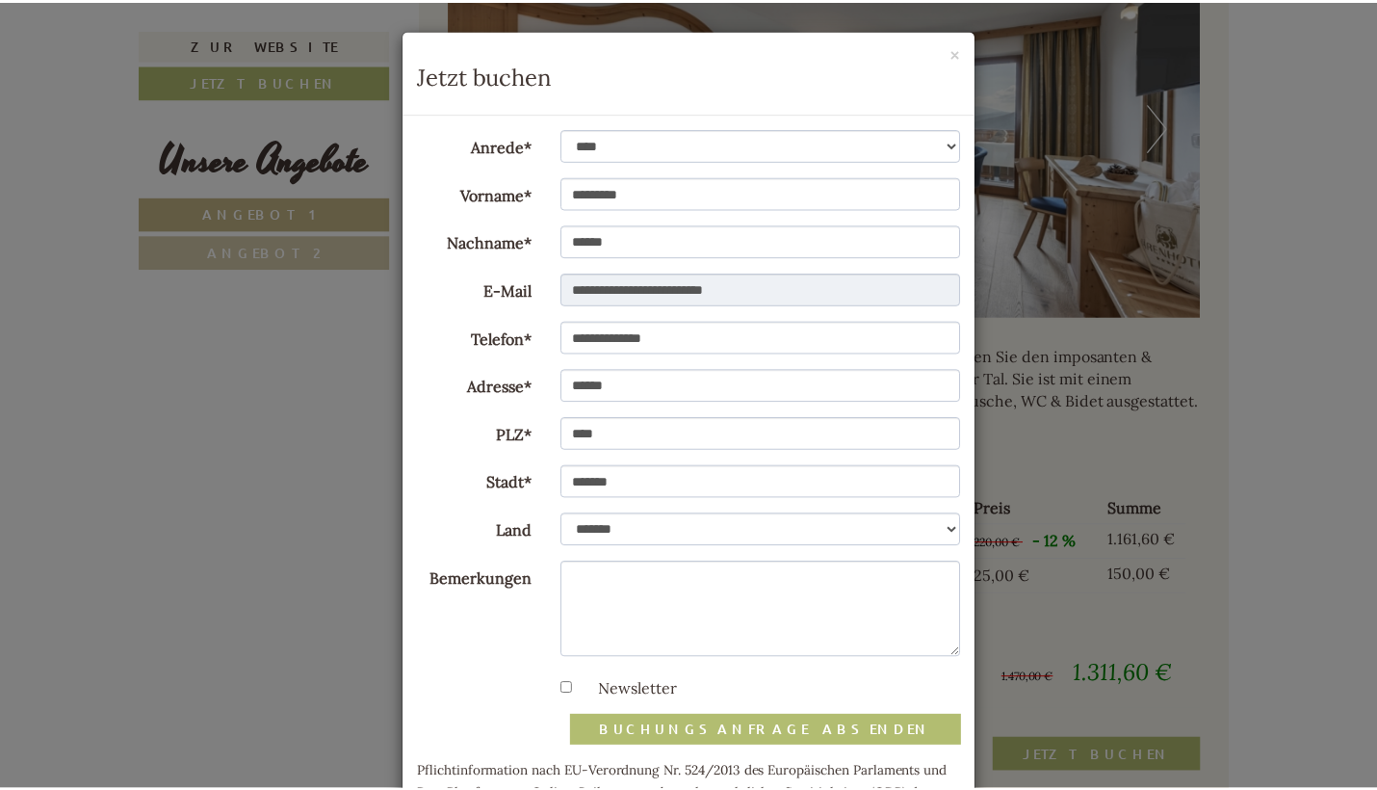
scroll to position [0, 0]
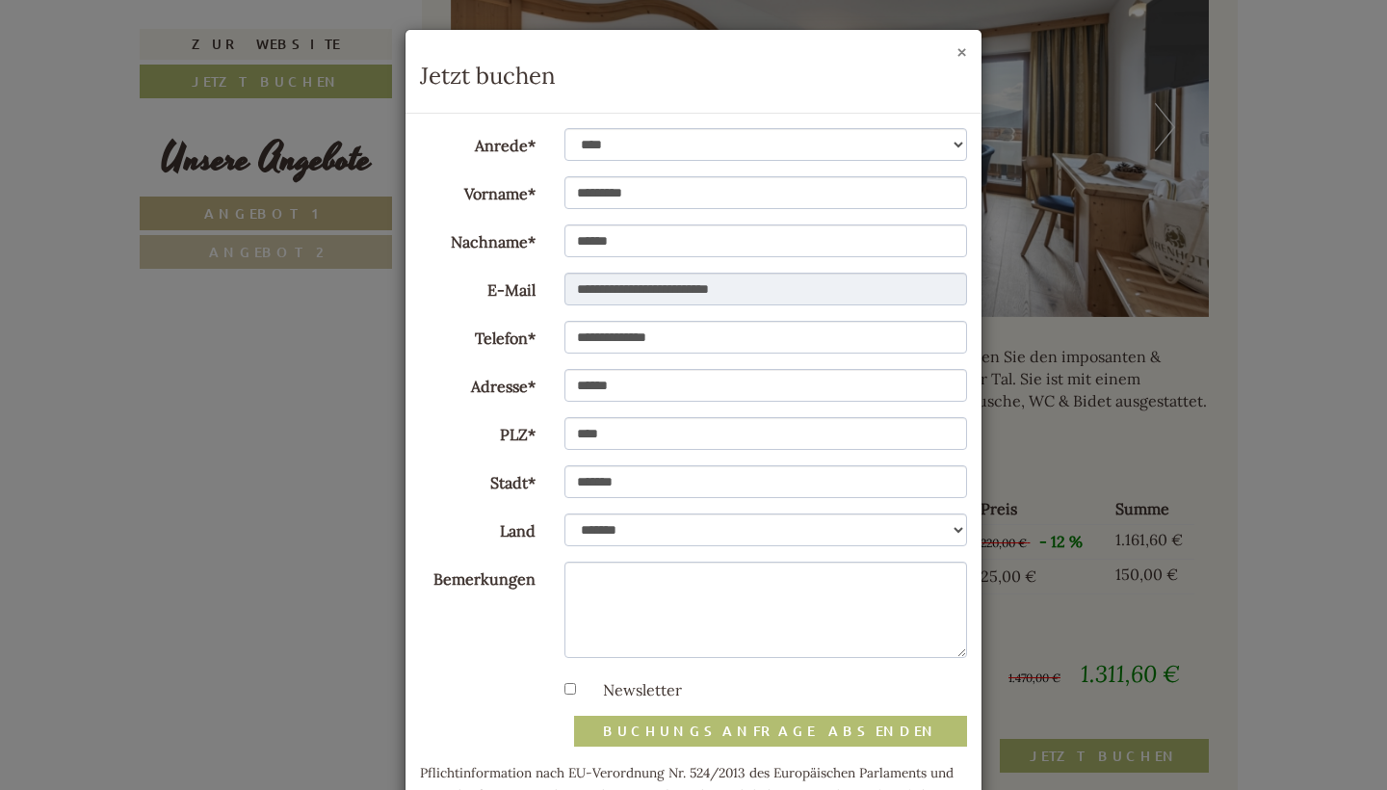
click at [956, 55] on button "×" at bounding box center [961, 52] width 11 height 20
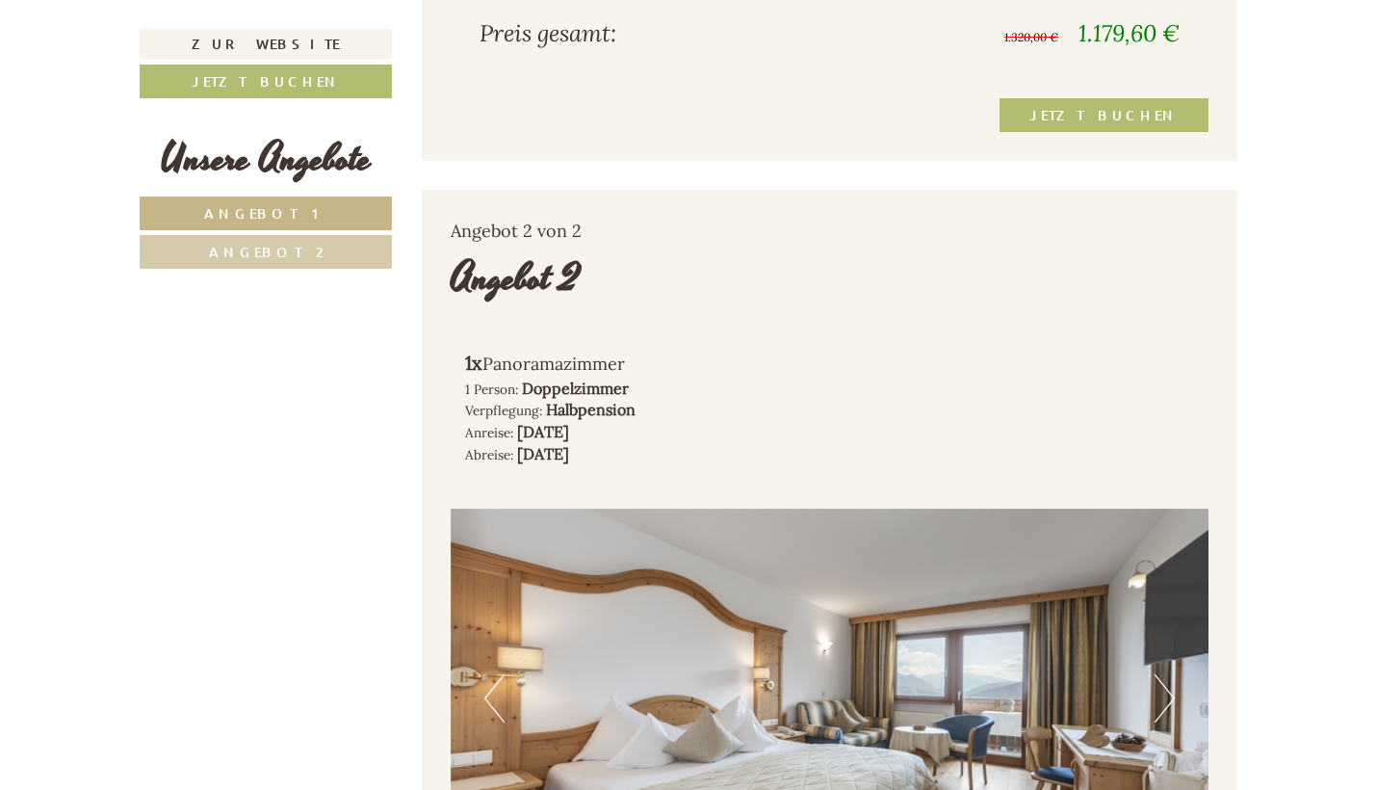
scroll to position [2063, 0]
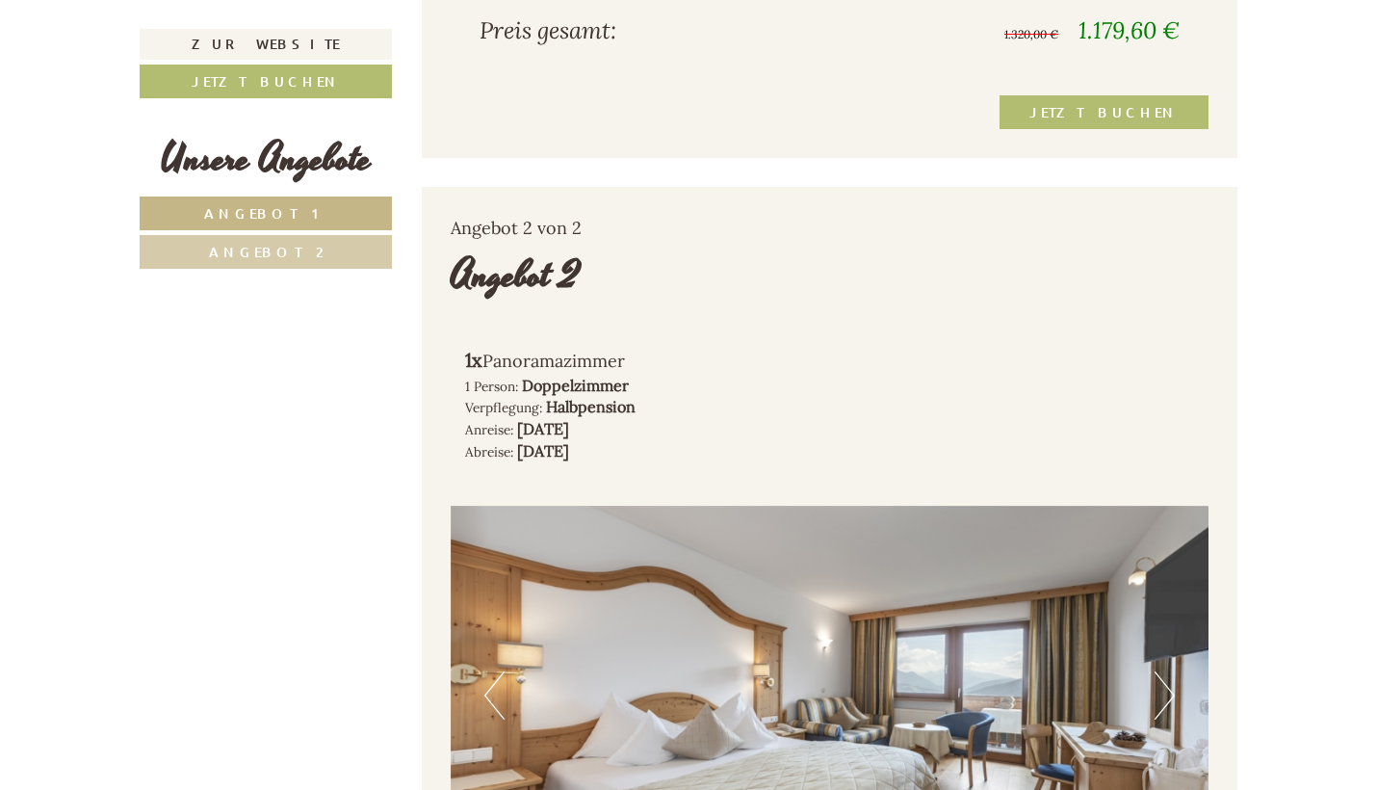
click at [448, 200] on div "Angebot 2 von 2 Angebot 2 1x Panoramazimmer 1 Person: Doppelzimmer Verpflegung:…" at bounding box center [830, 778] width 817 height 1183
drag, startPoint x: 448, startPoint y: 200, endPoint x: 730, endPoint y: 373, distance: 330.7
click at [731, 373] on div "Angebot 2 von 2 Angebot 2 1x Panoramazimmer 1 Person: Doppelzimmer Verpflegung:…" at bounding box center [830, 778] width 817 height 1183
copy div "Angebot 2 1x Panoramazimmer 1 Person: Doppelzimmer Verpflegung: Halbpension Anr…"
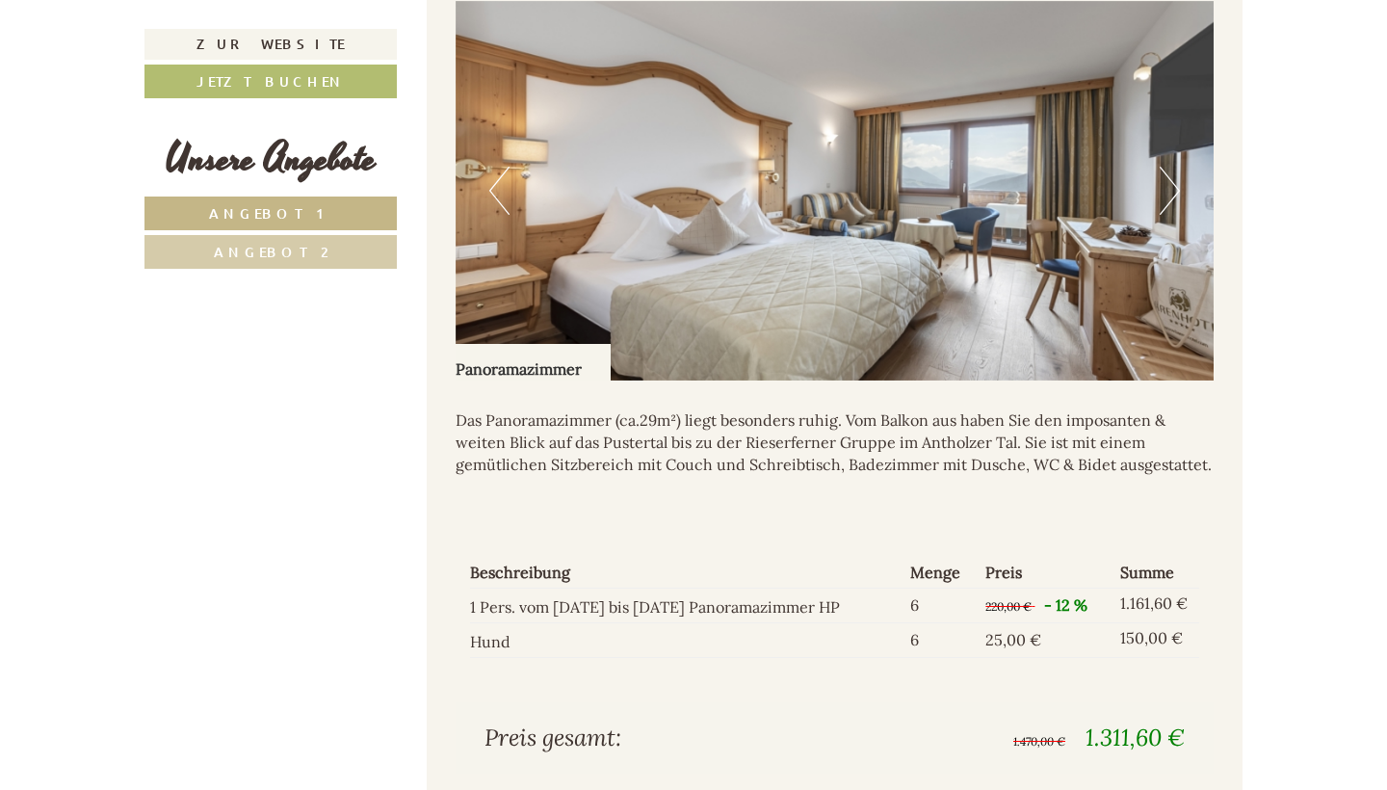
scroll to position [2568, 0]
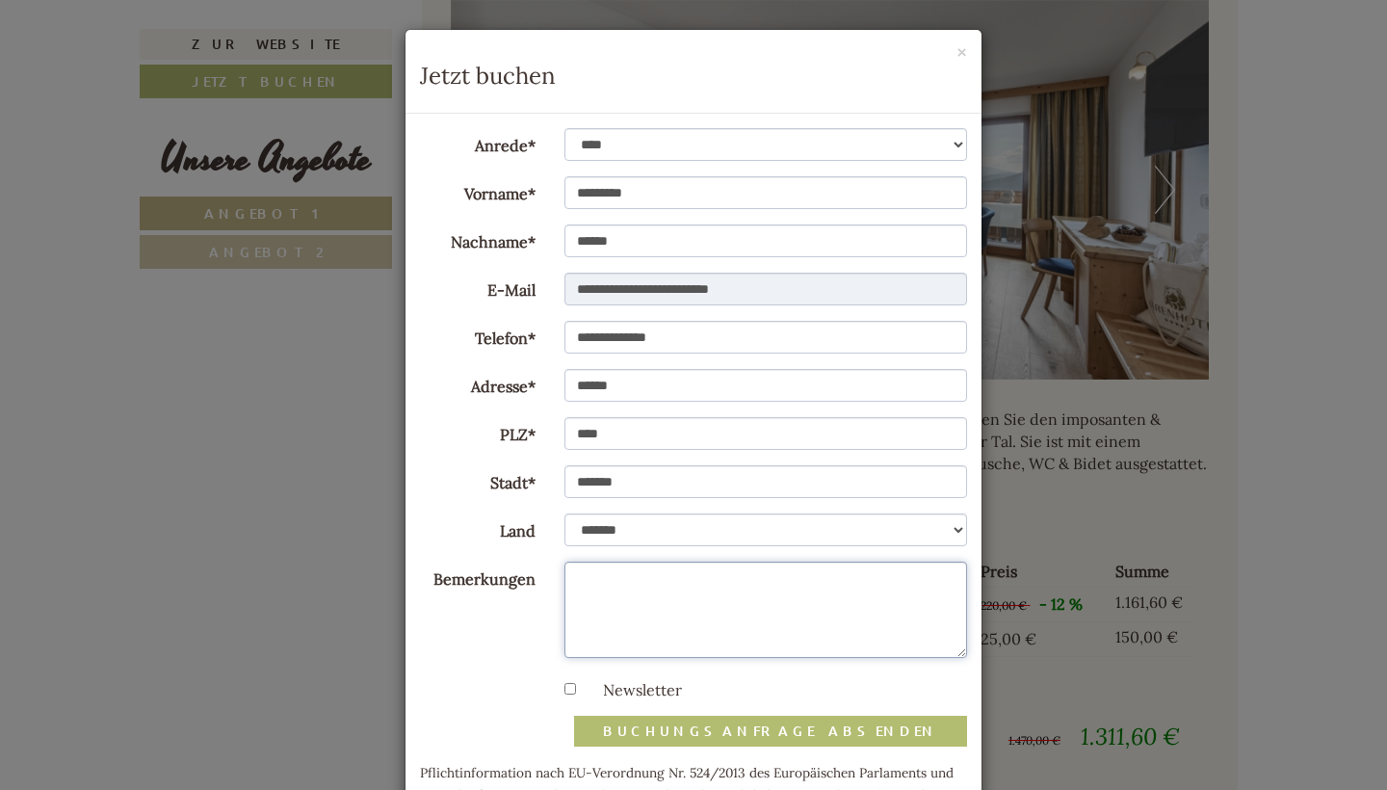
click at [714, 595] on textarea "Bemerkungen" at bounding box center [766, 609] width 404 height 96
paste textarea "**********"
click at [565, 572] on textarea "**********" at bounding box center [766, 609] width 404 height 96
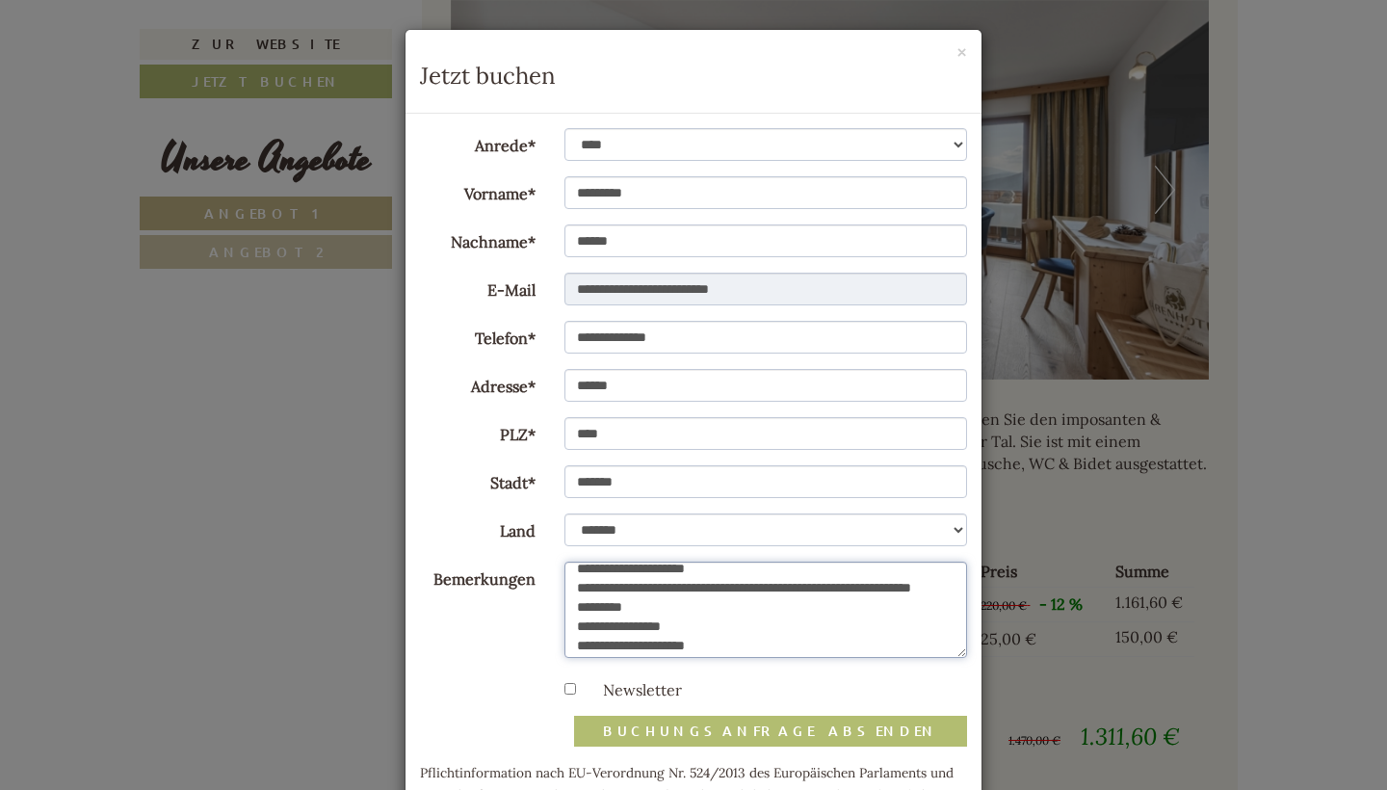
scroll to position [11, 0]
click at [678, 605] on textarea "**********" at bounding box center [766, 609] width 404 height 96
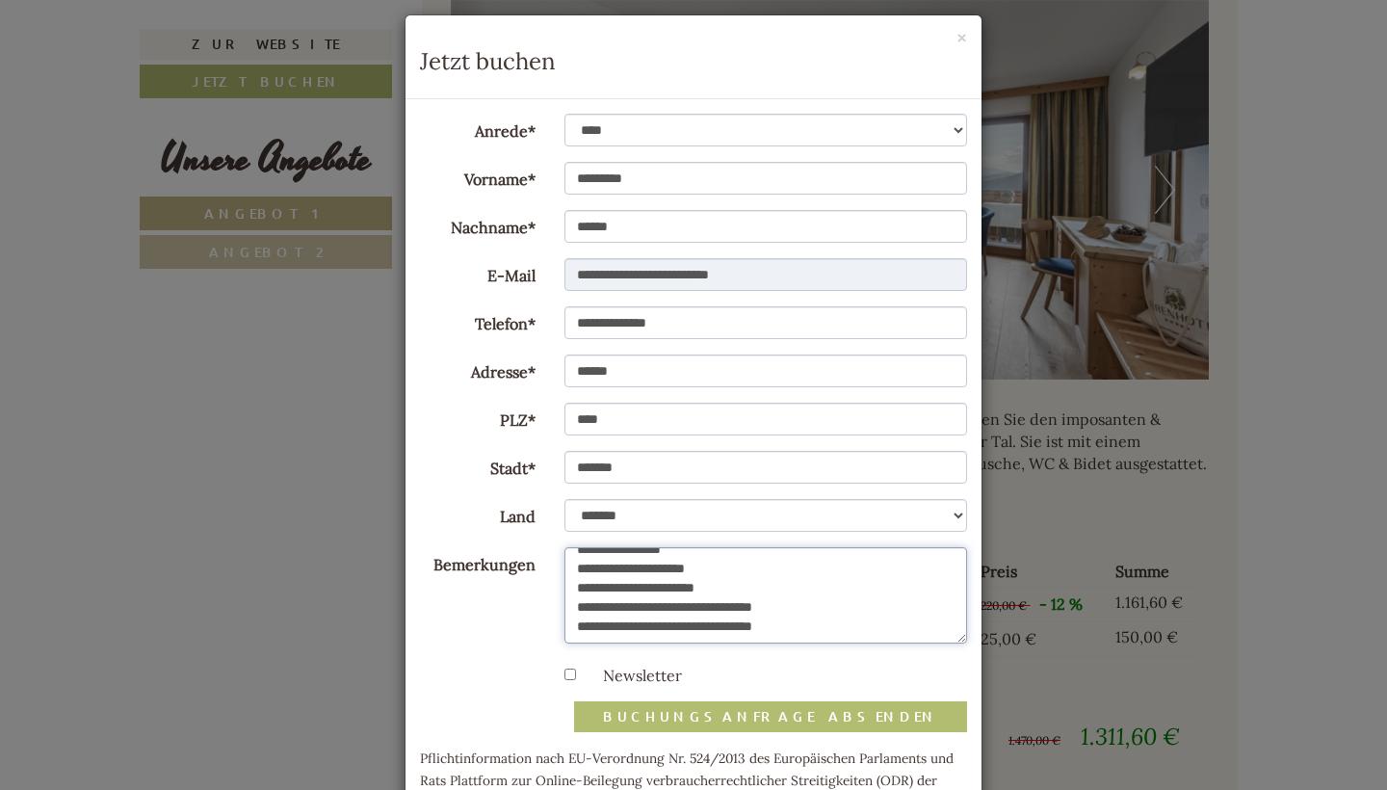
scroll to position [100, 0]
type textarea "**********"
click at [778, 719] on button "Buchungsanfrage absenden" at bounding box center [770, 716] width 393 height 31
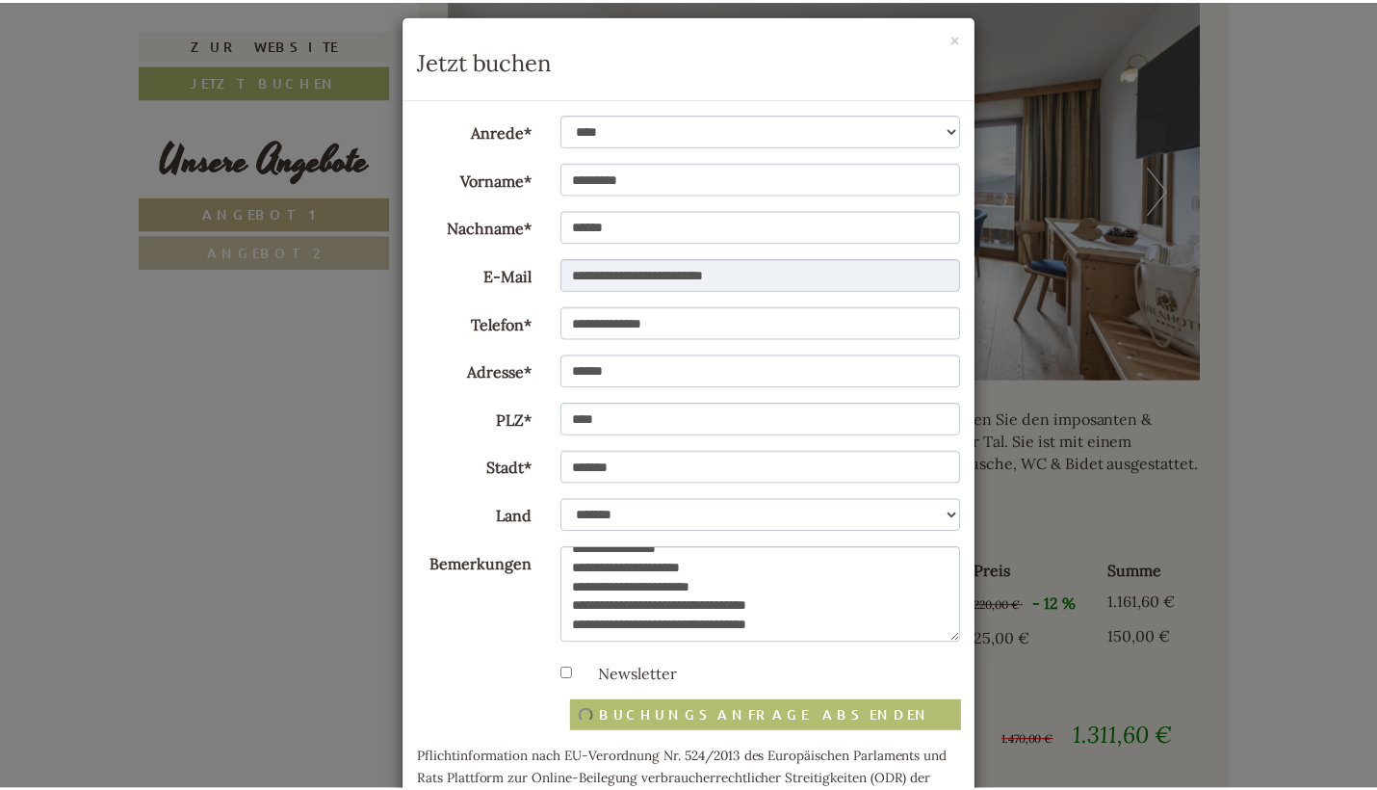
scroll to position [0, 0]
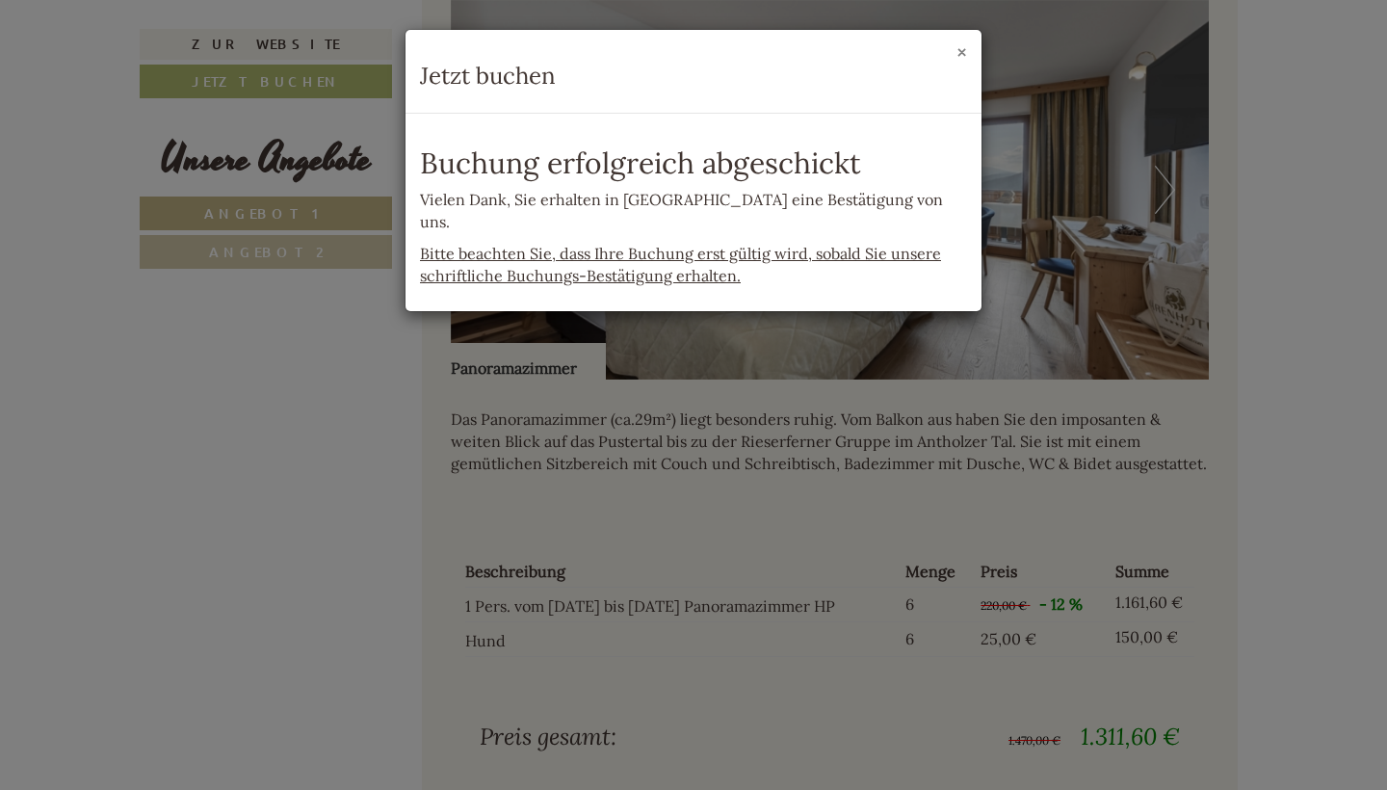
click at [961, 55] on button "×" at bounding box center [961, 52] width 11 height 20
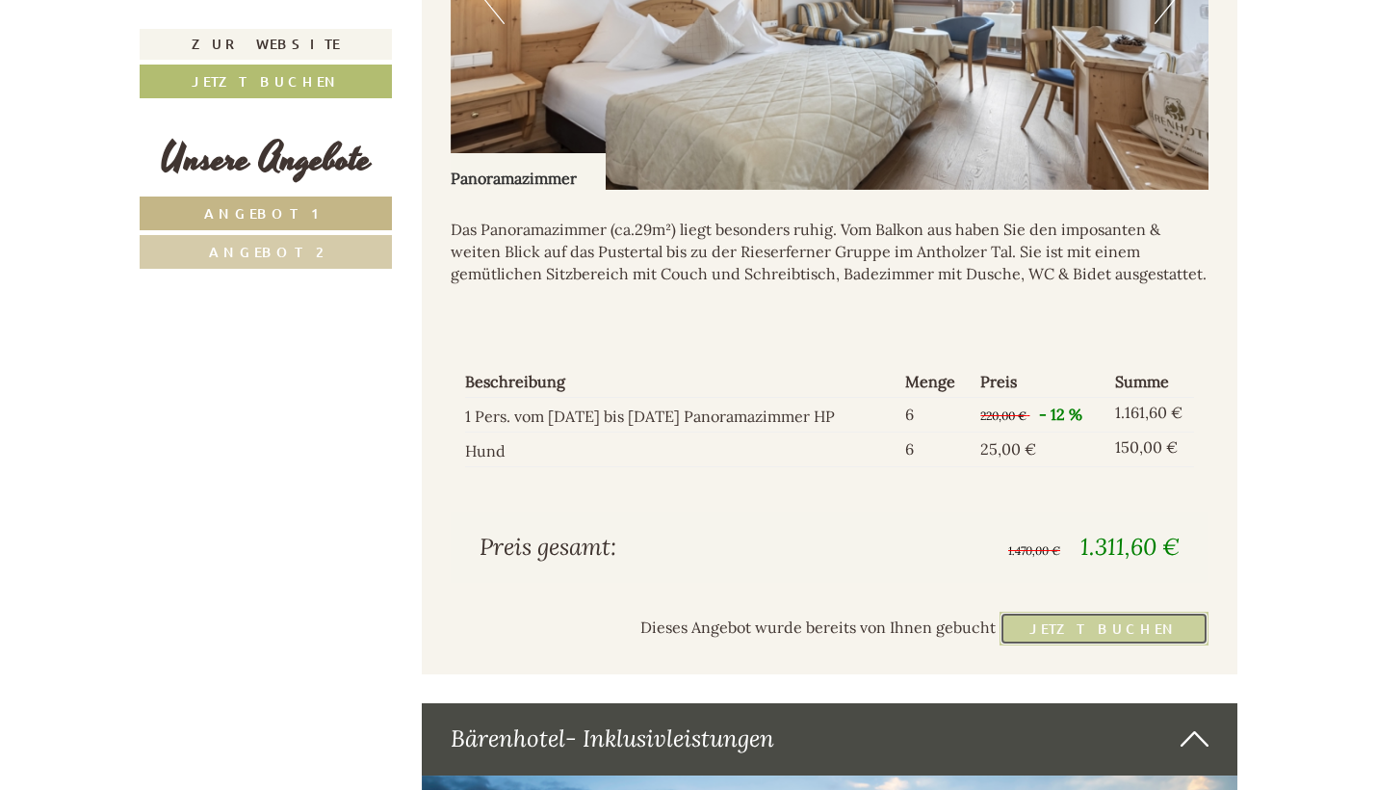
scroll to position [2778, 0]
